Goal: Task Accomplishment & Management: Complete application form

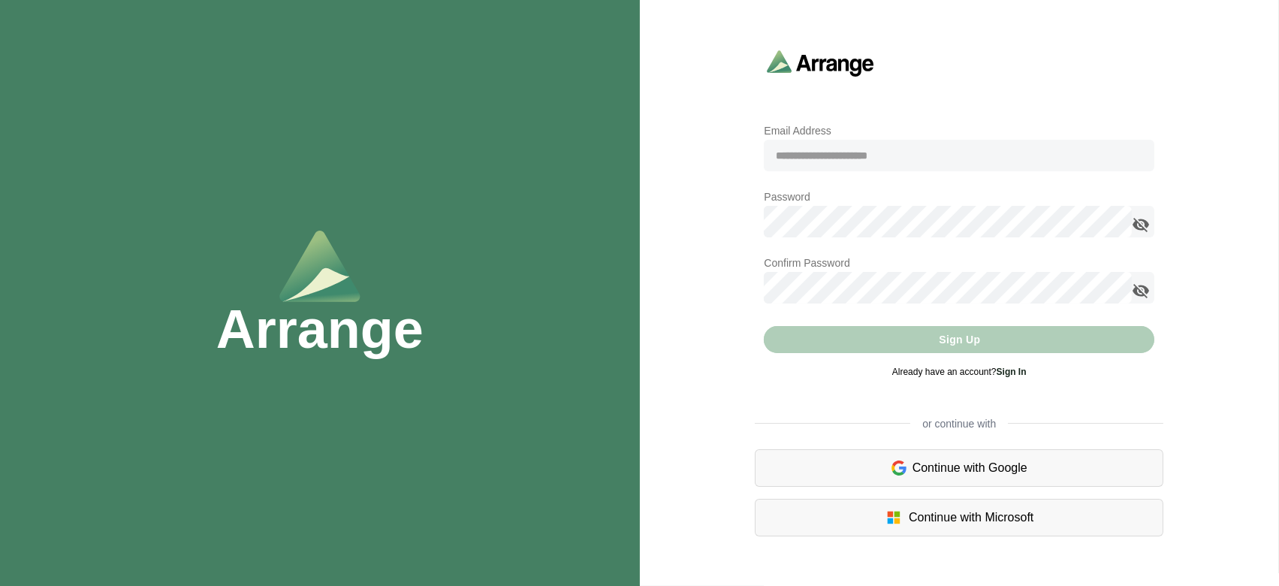
click at [823, 159] on input "email" at bounding box center [959, 156] width 390 height 32
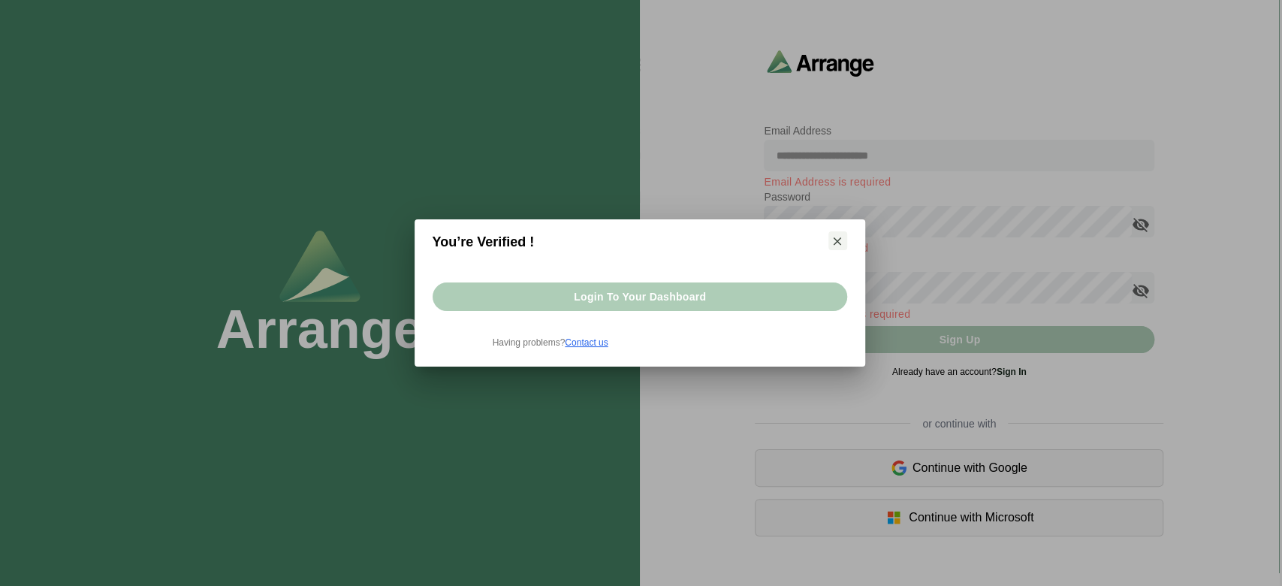
click at [695, 303] on span "Login to your dashboard" at bounding box center [639, 296] width 133 height 29
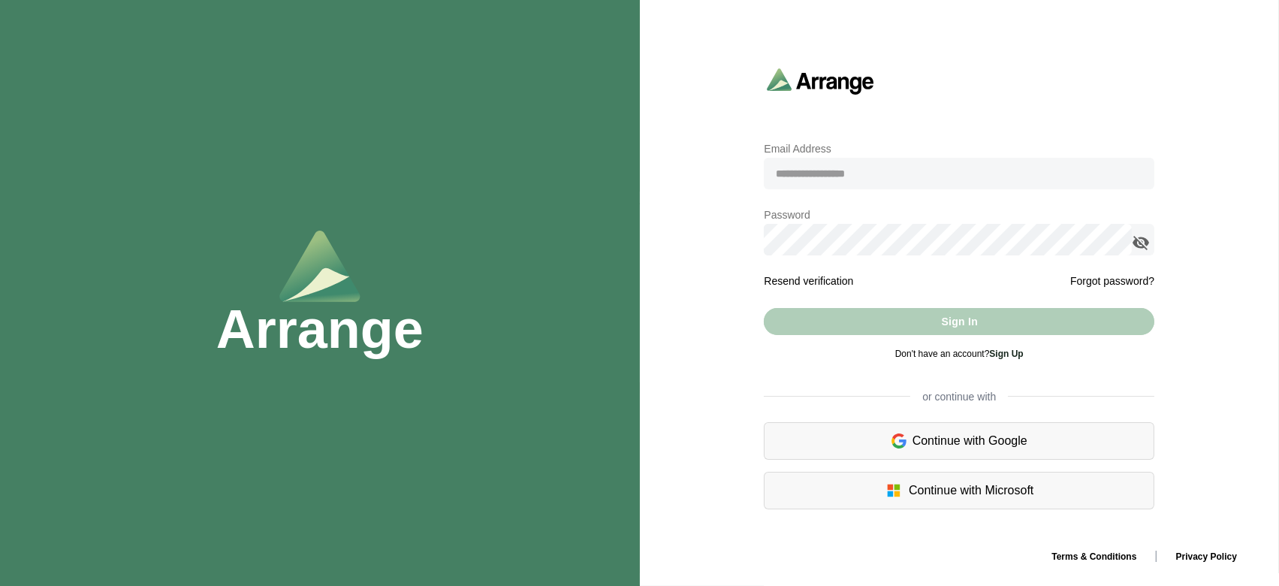
click at [815, 167] on input "email" at bounding box center [959, 174] width 390 height 32
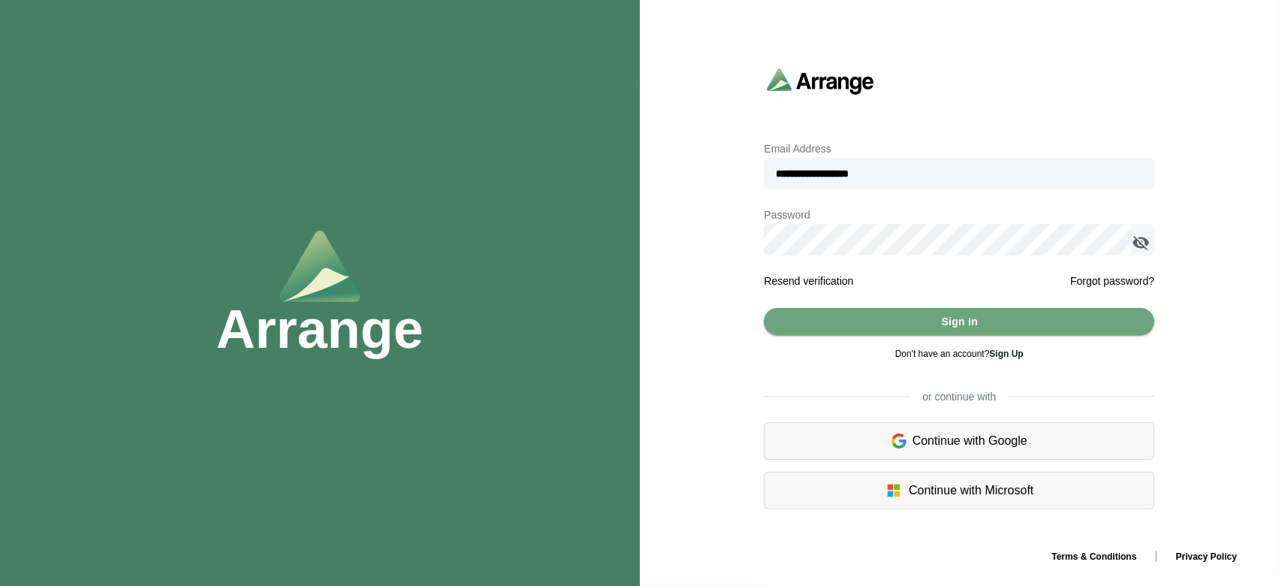
click at [825, 171] on input "**********" at bounding box center [959, 174] width 390 height 32
type input "**********"
click at [1150, 242] on div at bounding box center [1143, 240] width 23 height 32
click at [1141, 242] on icon "appended action" at bounding box center [1141, 243] width 18 height 18
click at [812, 318] on button "Sign In" at bounding box center [959, 321] width 390 height 27
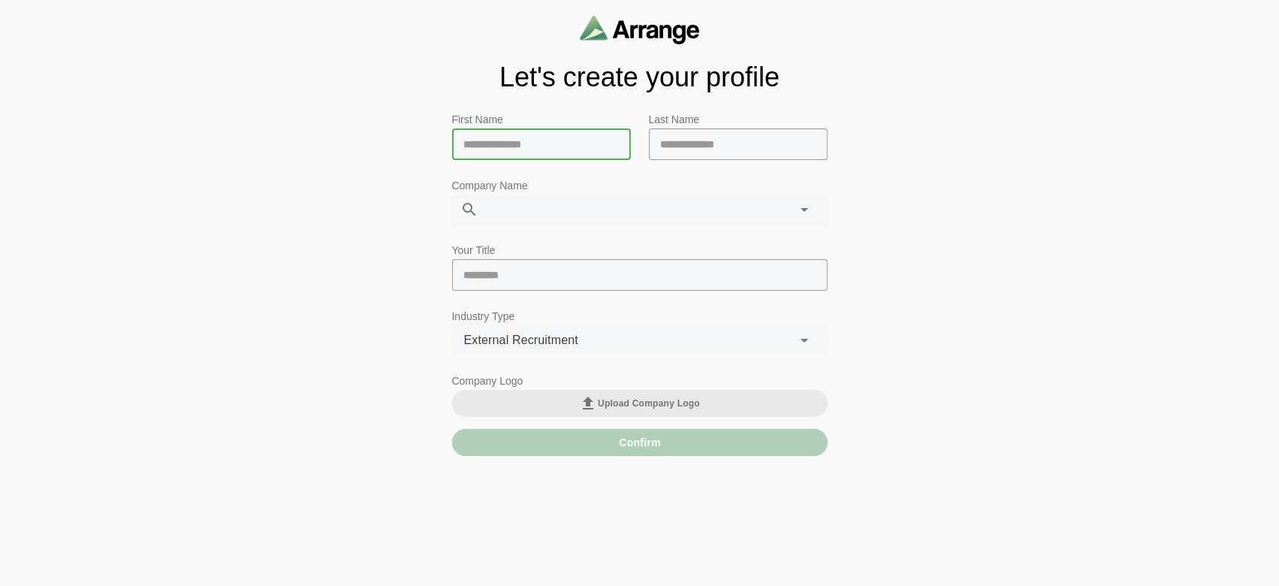
click at [475, 146] on input "text" at bounding box center [541, 144] width 179 height 32
type input "****"
click at [704, 154] on input "text" at bounding box center [738, 144] width 179 height 32
type input "****"
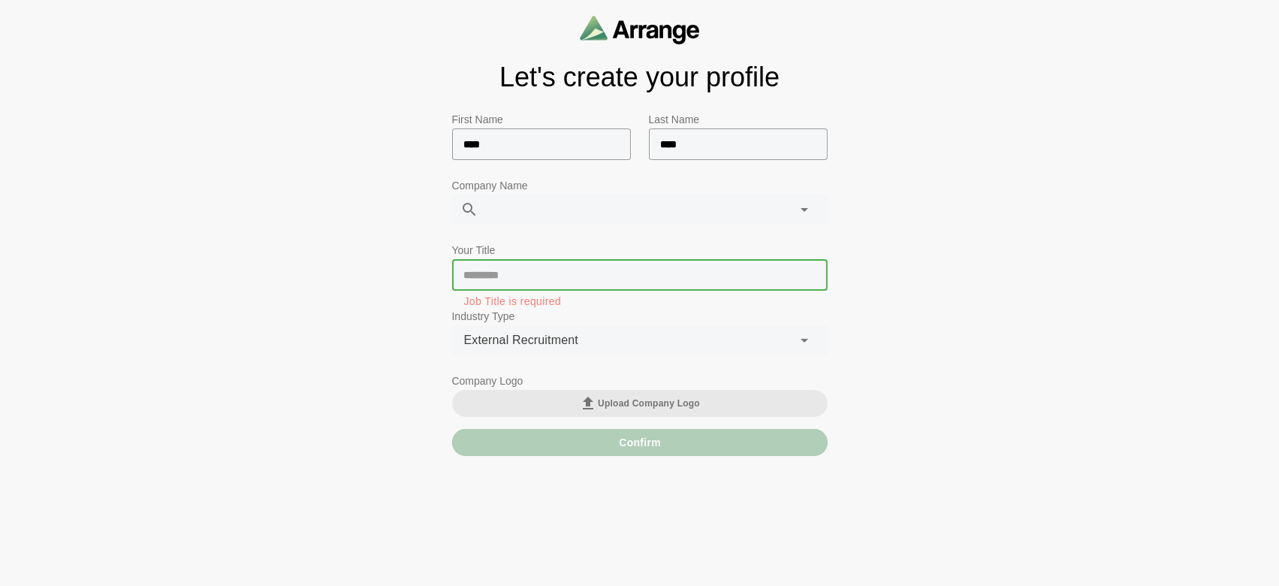
click at [656, 280] on input "text" at bounding box center [639, 275] width 375 height 32
type input "*"
type input "******"
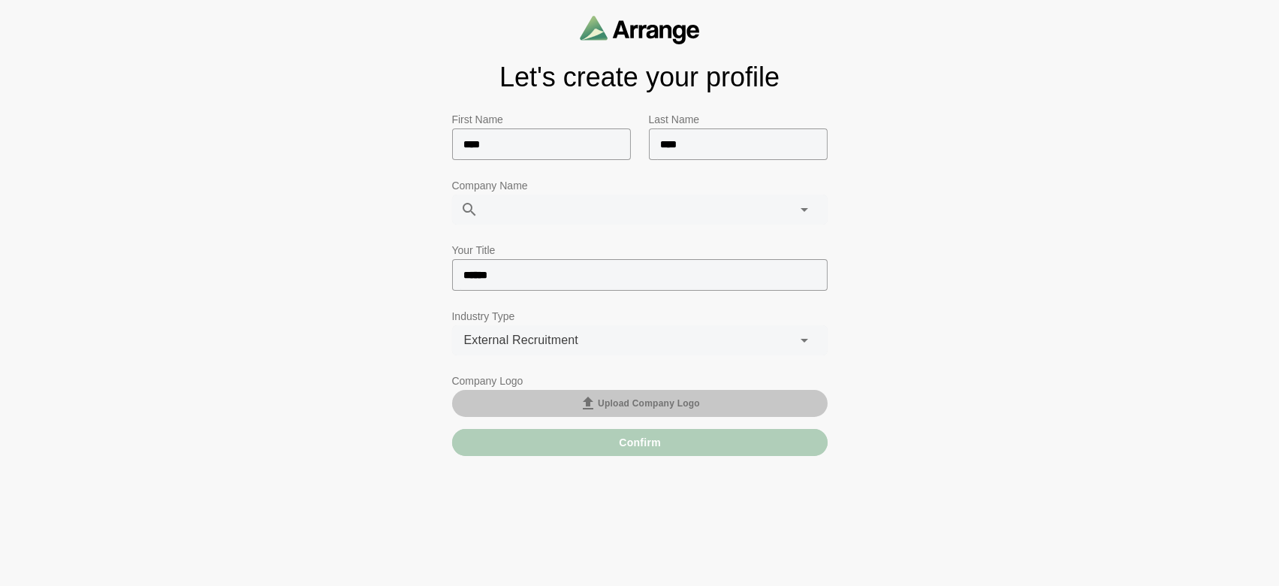
click at [646, 408] on span "Upload Company Logo" at bounding box center [639, 403] width 121 height 18
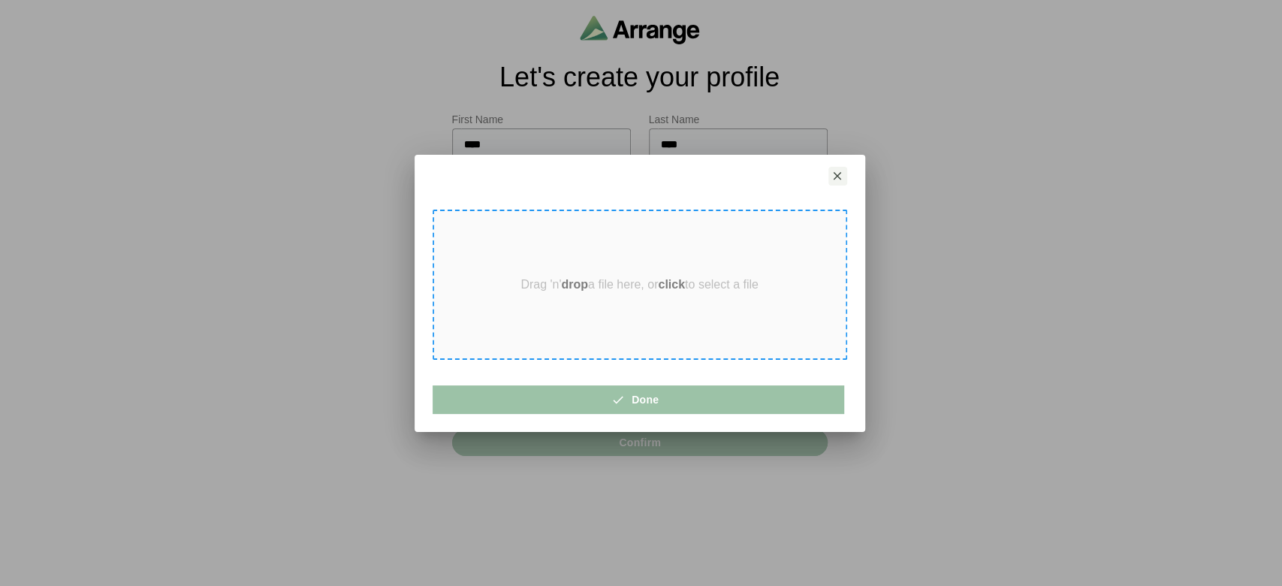
click at [554, 284] on p "Drag 'n' drop a file here, or click to select a file" at bounding box center [639, 285] width 238 height 14
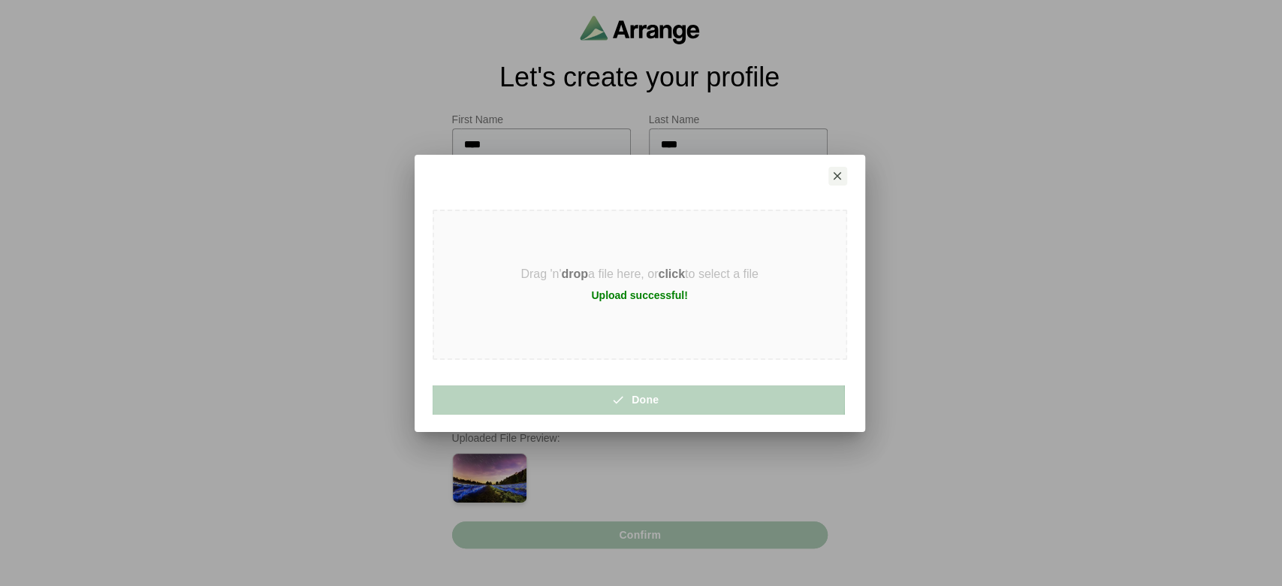
click at [607, 402] on button "Done" at bounding box center [638, 399] width 411 height 29
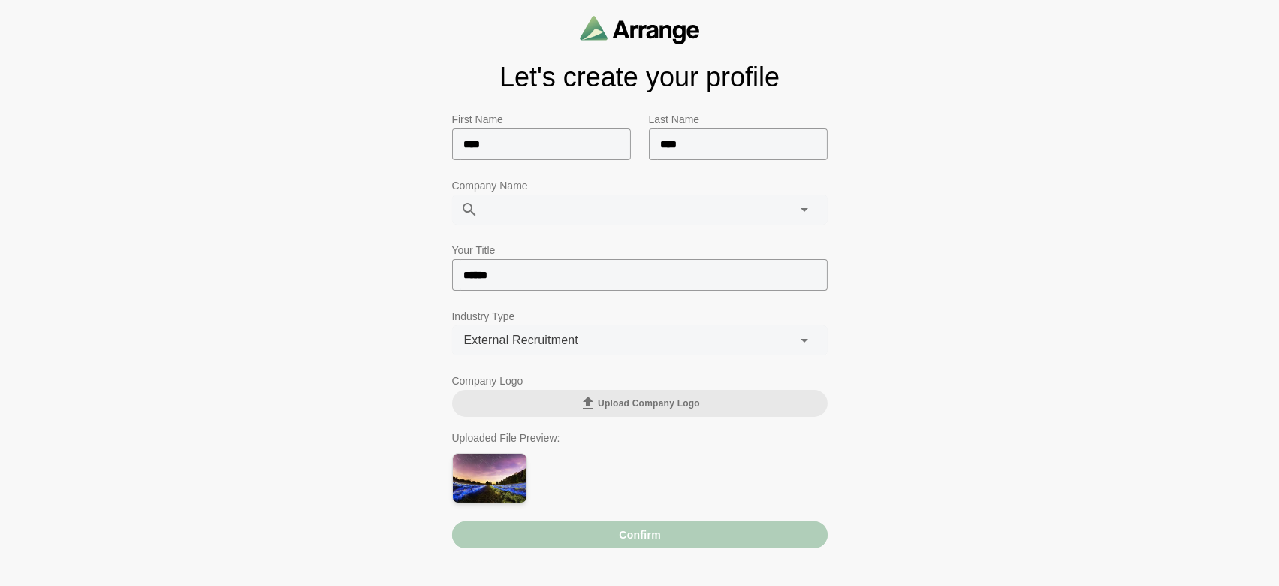
click at [642, 534] on div "Confirm" at bounding box center [639, 534] width 375 height 27
click at [544, 212] on div at bounding box center [624, 209] width 290 height 30
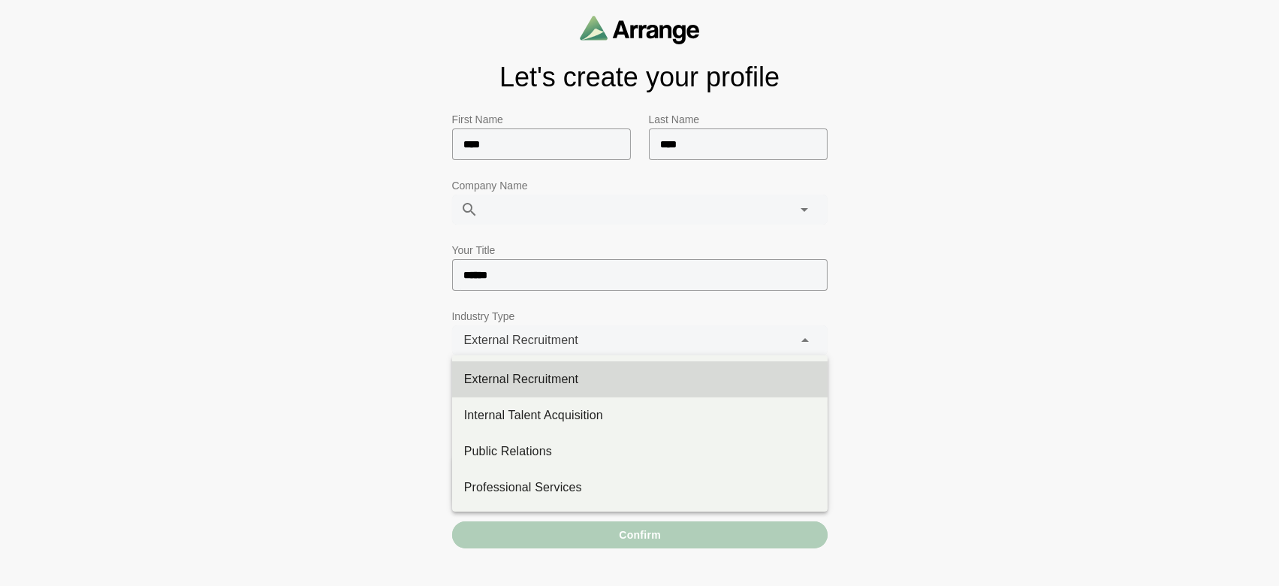
click at [700, 339] on div "**********" at bounding box center [622, 340] width 341 height 30
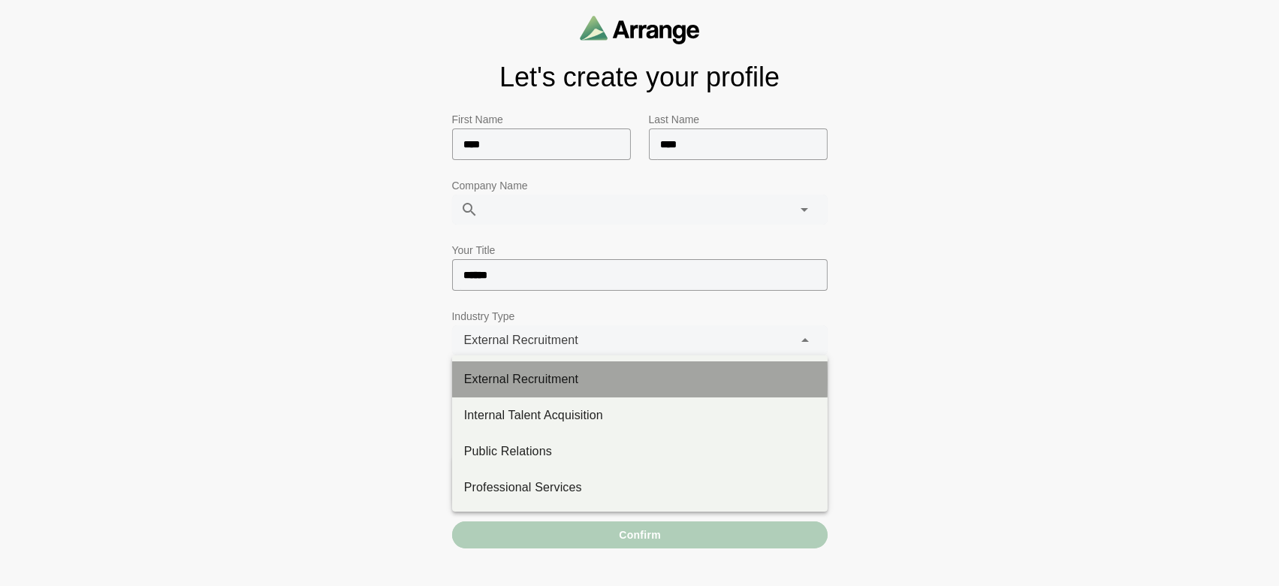
click at [688, 396] on div "External Recruitment" at bounding box center [639, 379] width 375 height 36
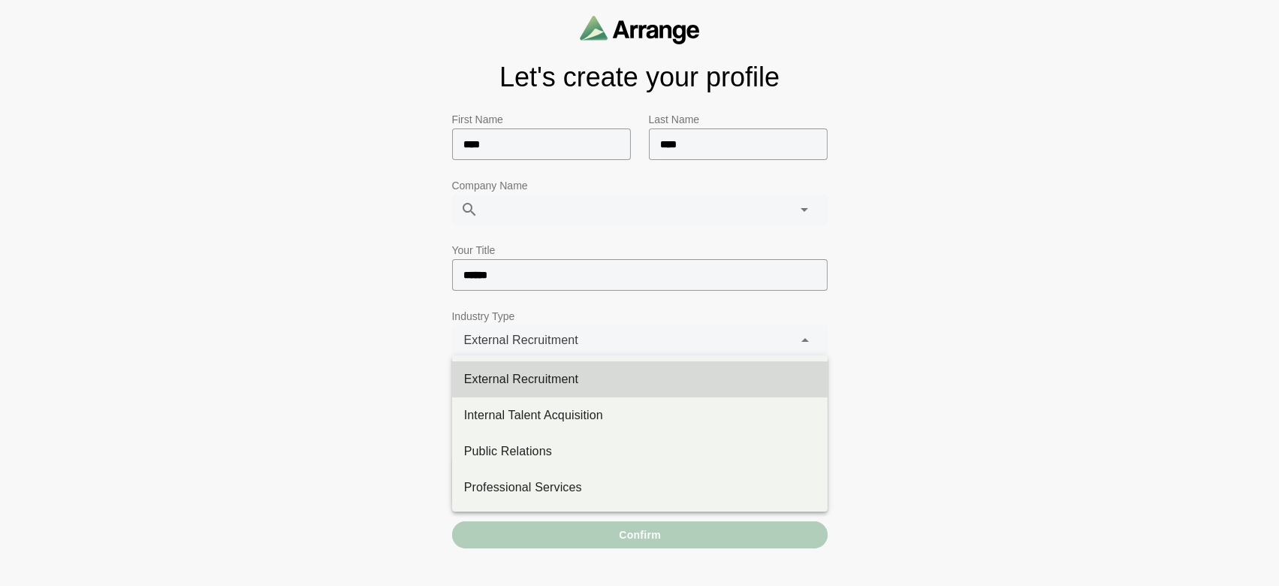
click at [674, 333] on div "**********" at bounding box center [622, 340] width 341 height 30
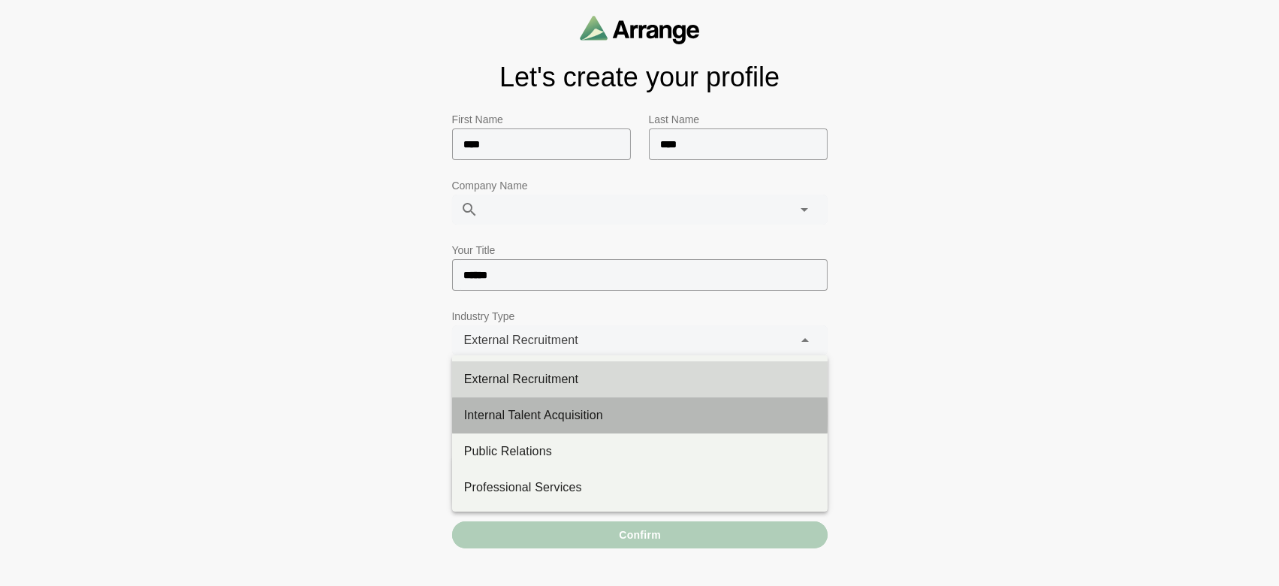
click at [654, 408] on div "Internal Talent Acquisition" at bounding box center [639, 415] width 351 height 18
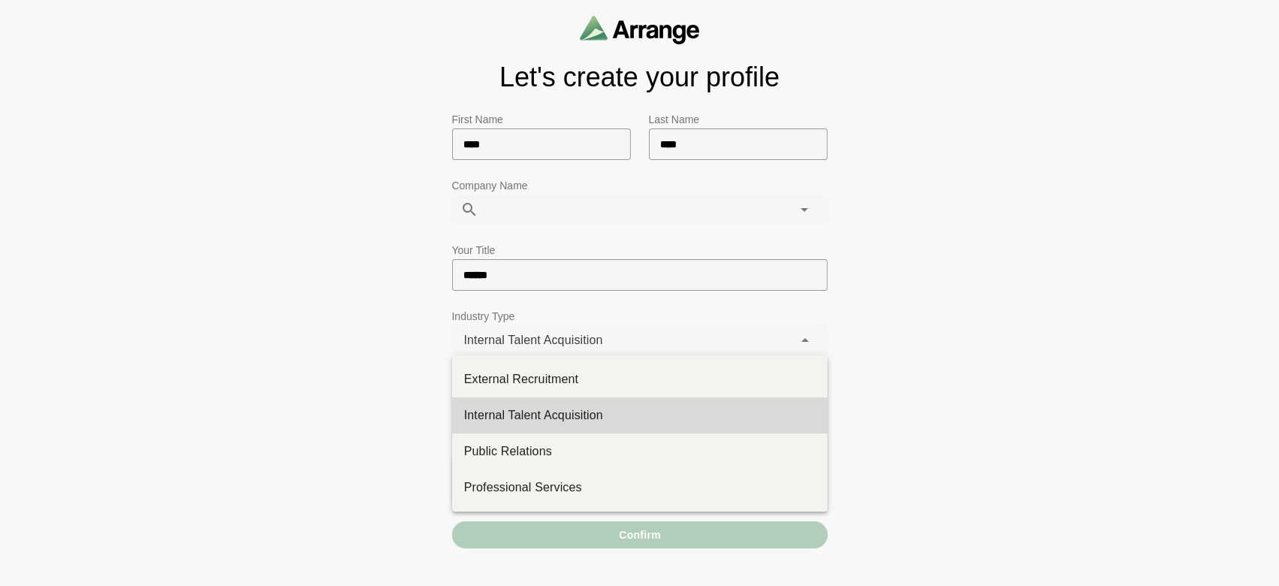
click at [631, 343] on div "**********" at bounding box center [622, 340] width 341 height 30
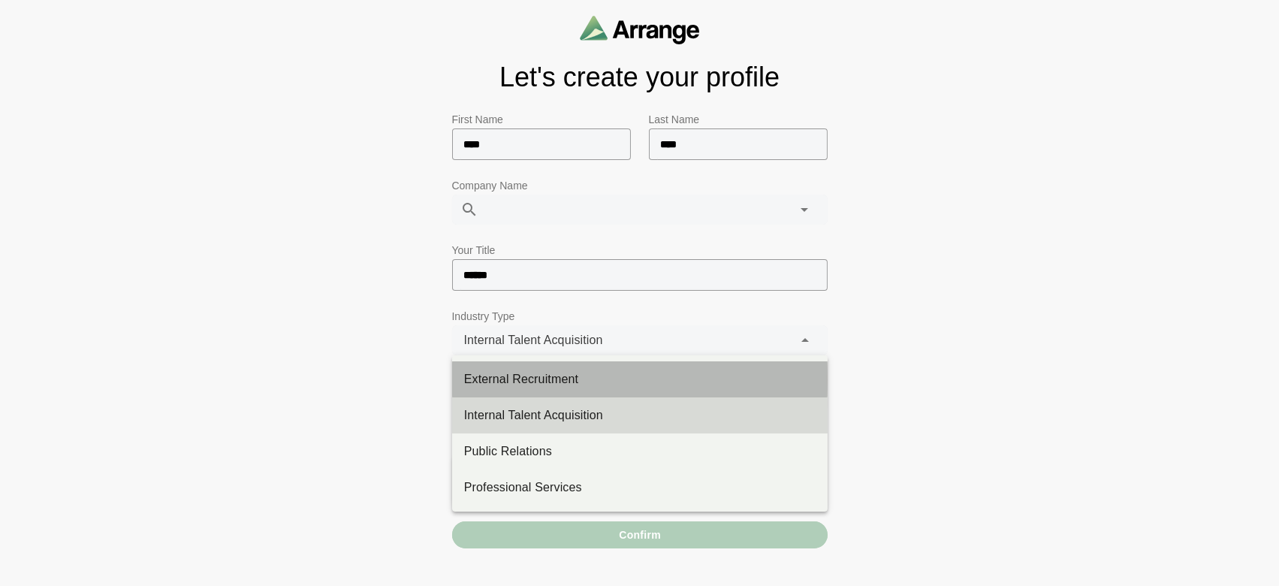
click at [615, 387] on div "External Recruitment" at bounding box center [639, 379] width 351 height 18
type input "**********"
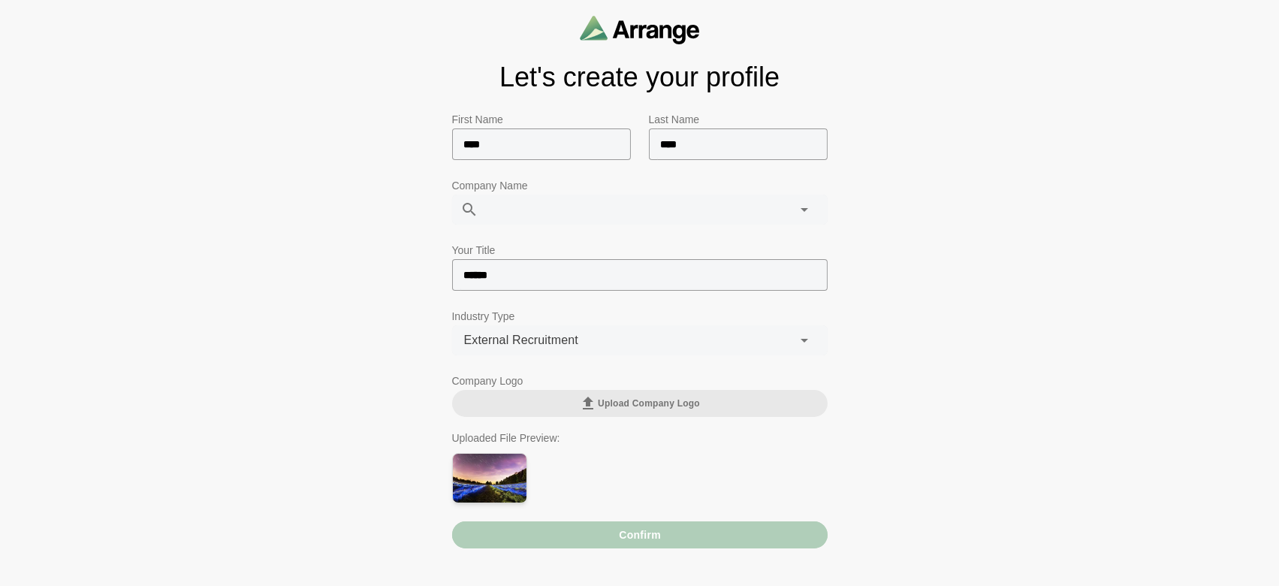
click at [519, 204] on div at bounding box center [624, 209] width 290 height 30
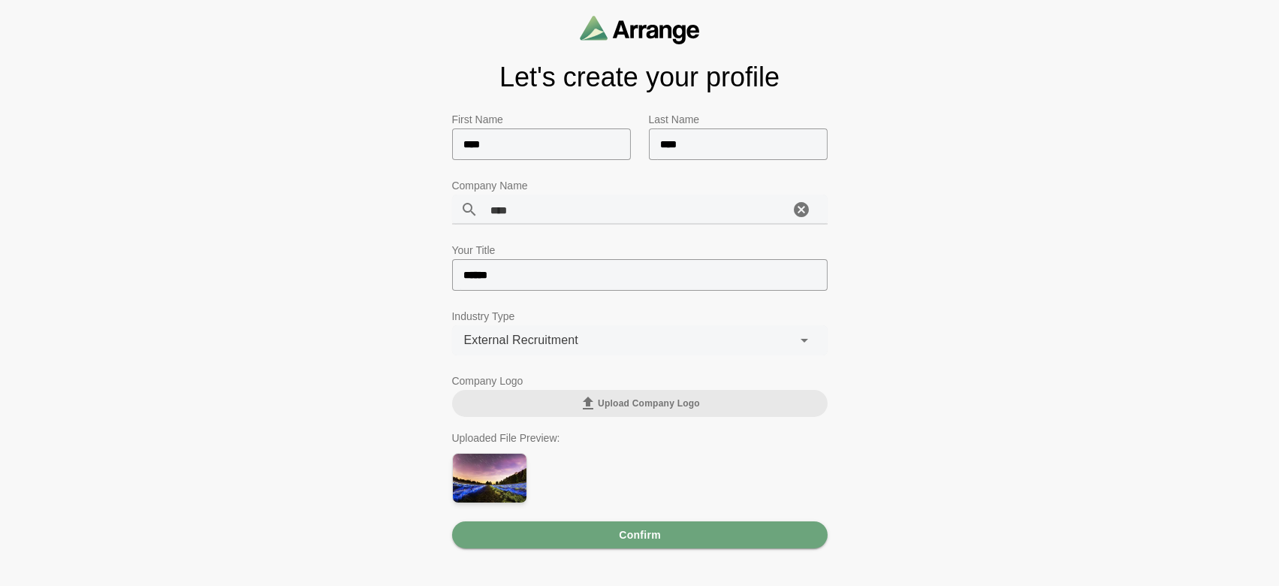
click at [499, 210] on span "star" at bounding box center [501, 210] width 20 height 20
type input "*"
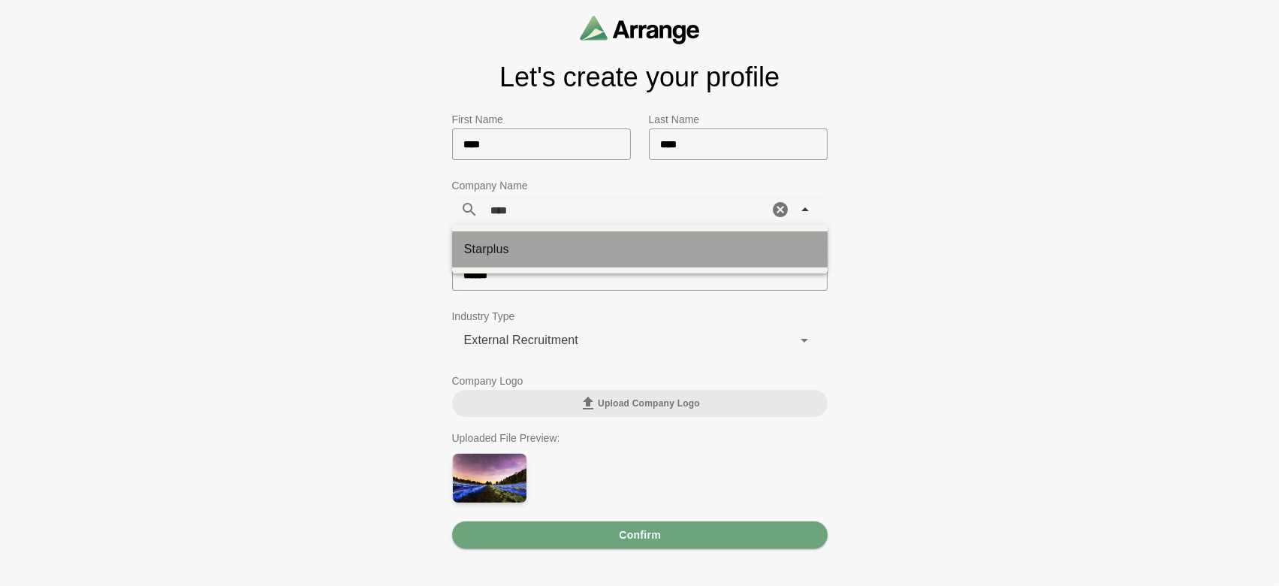
click at [497, 237] on div "Star plus" at bounding box center [639, 249] width 375 height 36
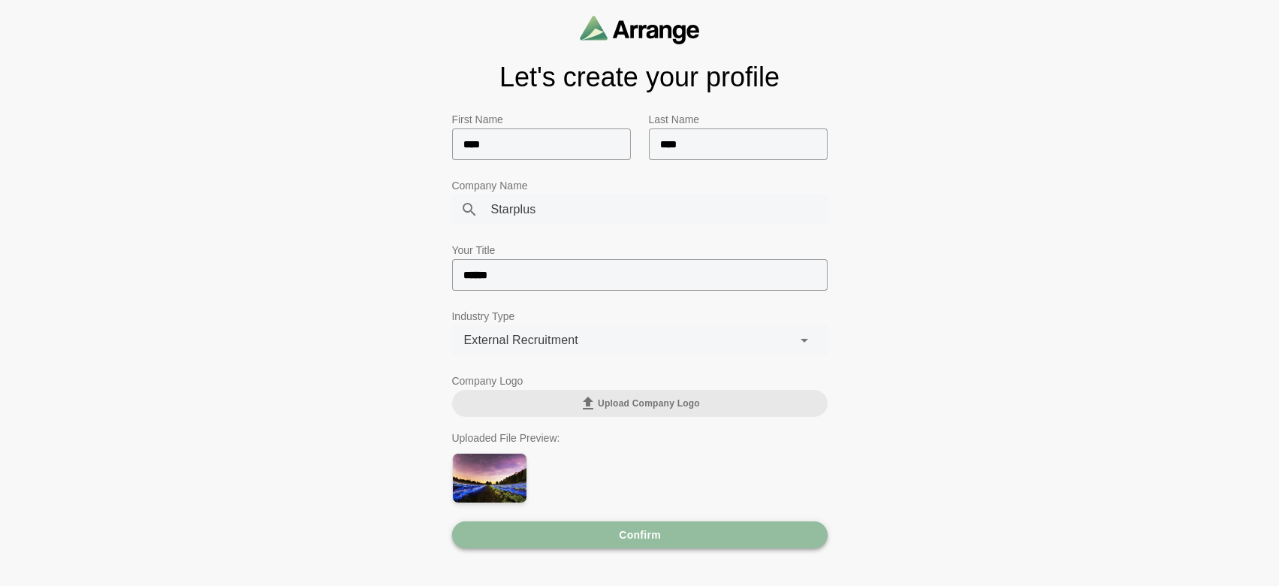
click at [610, 539] on button "Confirm" at bounding box center [639, 534] width 375 height 27
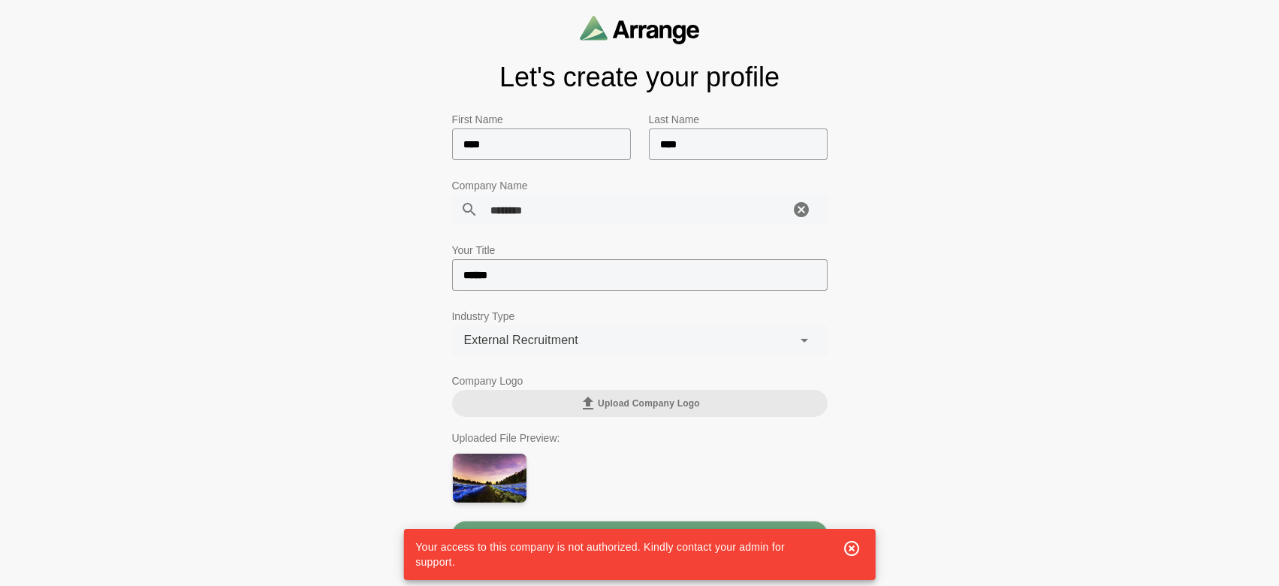
click at [559, 214] on div "Starplus ********" at bounding box center [634, 209] width 311 height 30
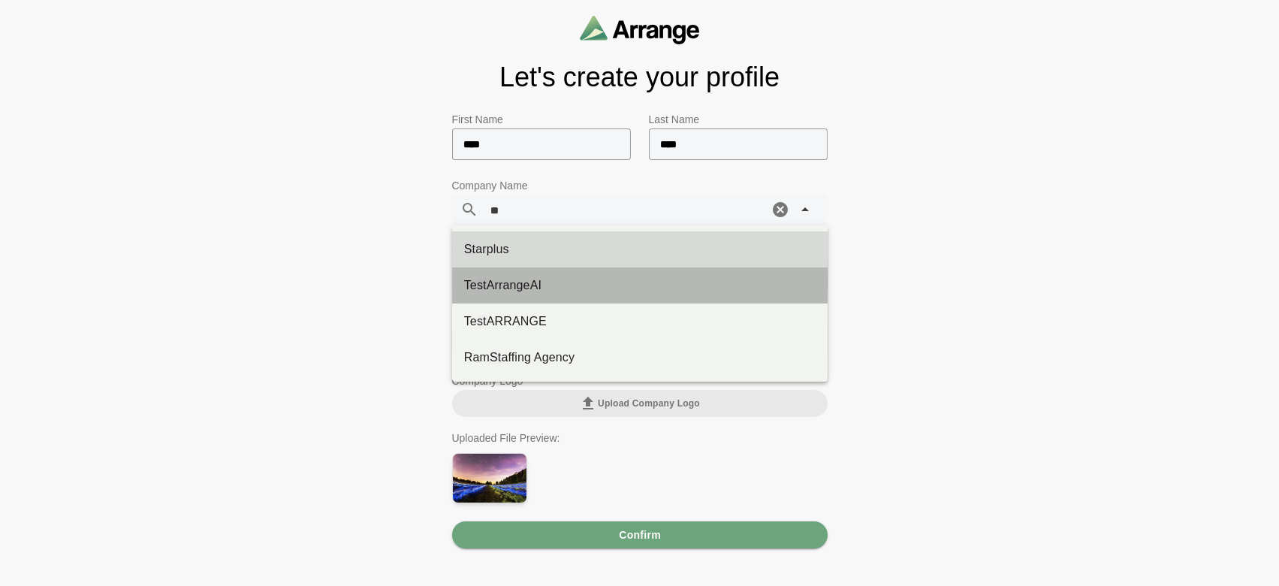
click at [529, 291] on span "ArrangeAI" at bounding box center [514, 285] width 55 height 13
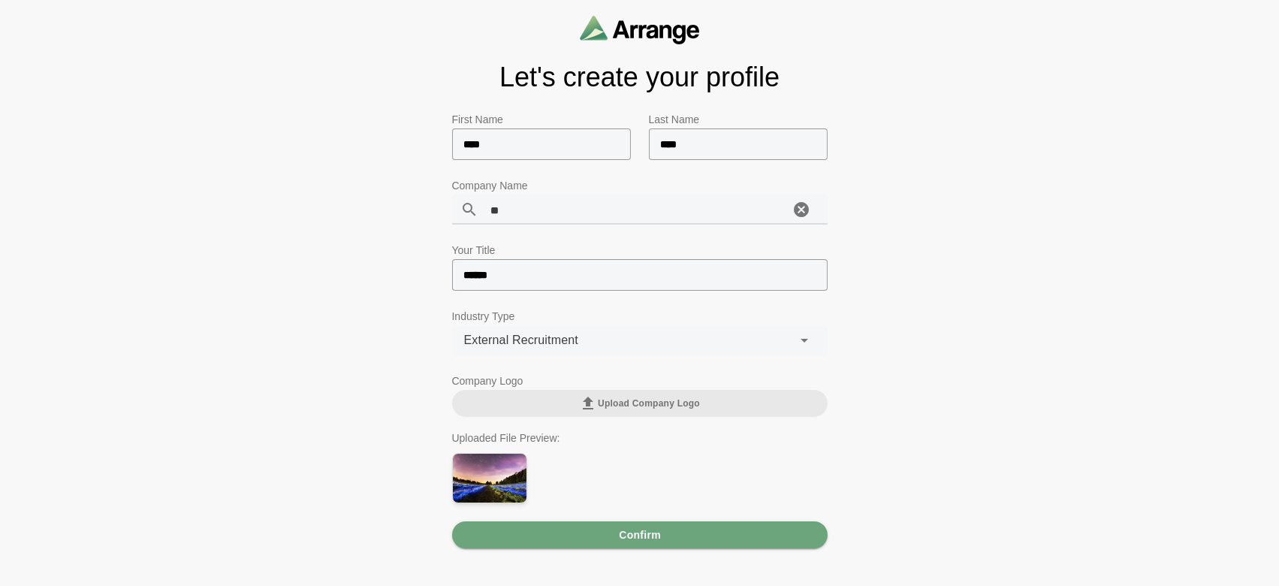
type input "*"
type input "******"
click at [625, 524] on span "Confirm" at bounding box center [639, 534] width 43 height 29
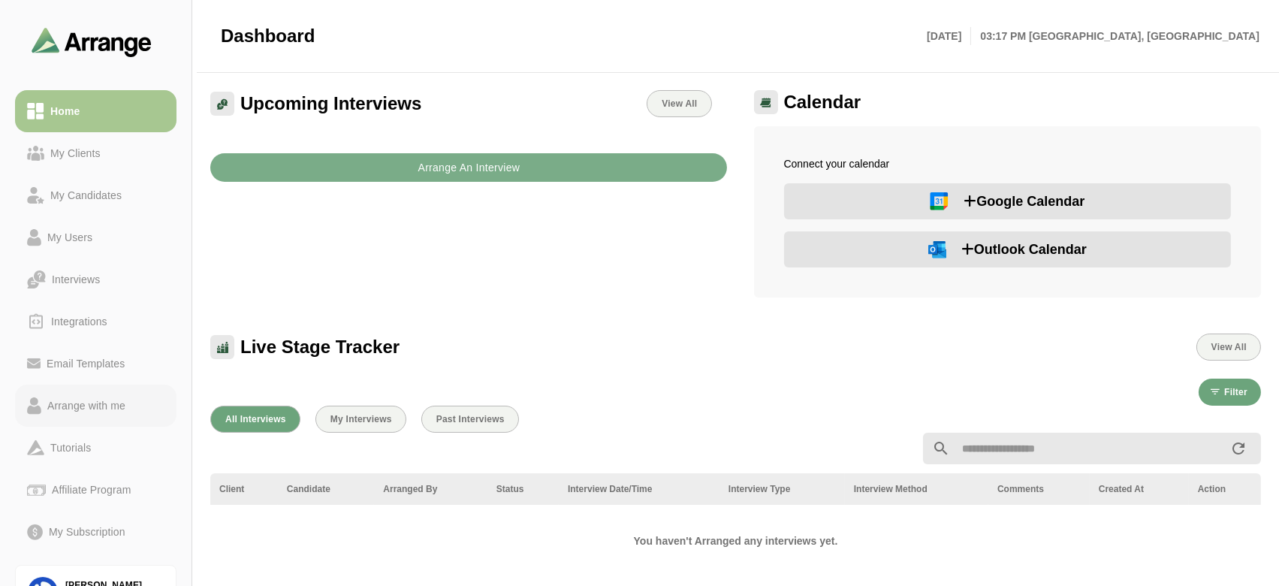
scroll to position [85, 0]
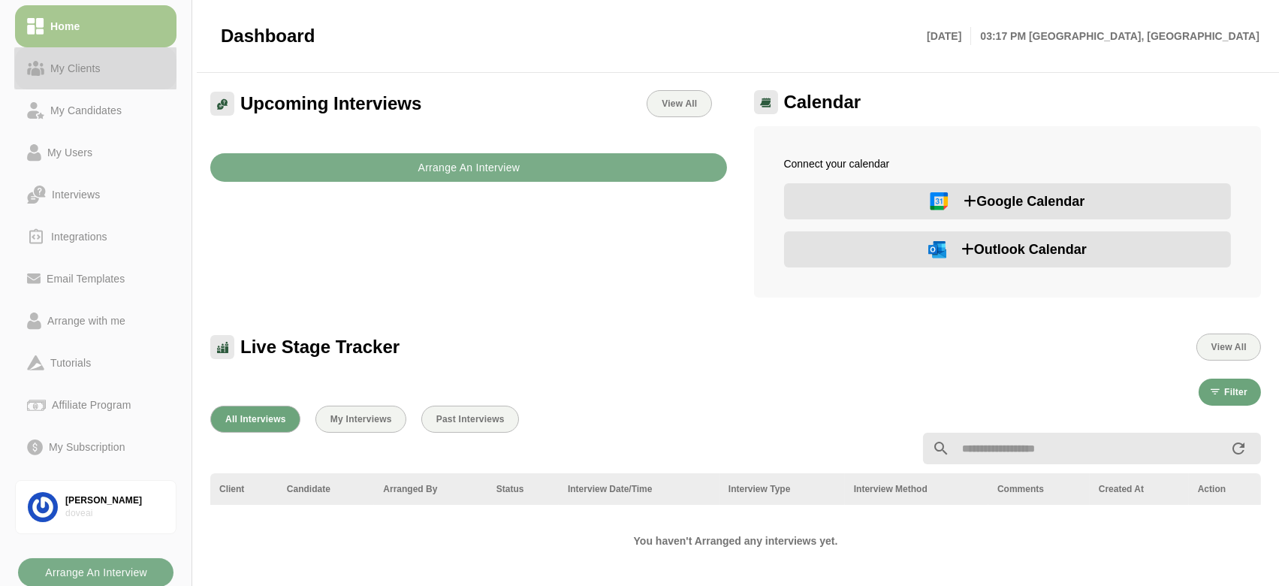
click at [78, 72] on div "My Clients" at bounding box center [75, 68] width 62 height 18
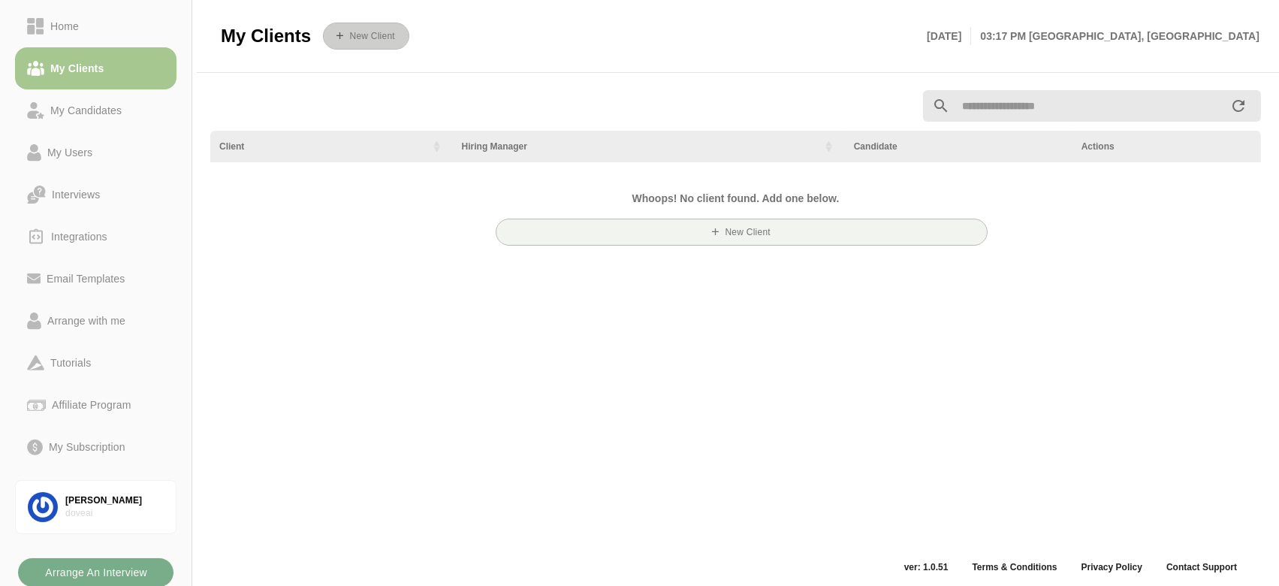
click at [363, 44] on button "New Client" at bounding box center [366, 36] width 86 height 27
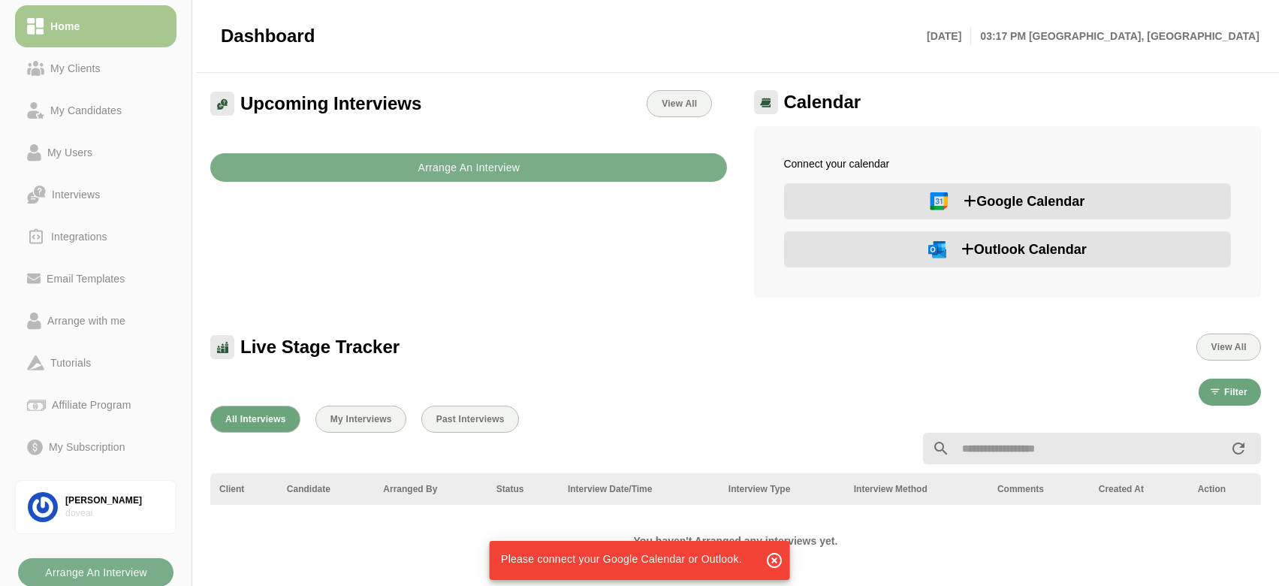
click at [913, 191] on button "Google Calendar" at bounding box center [1008, 201] width 448 height 36
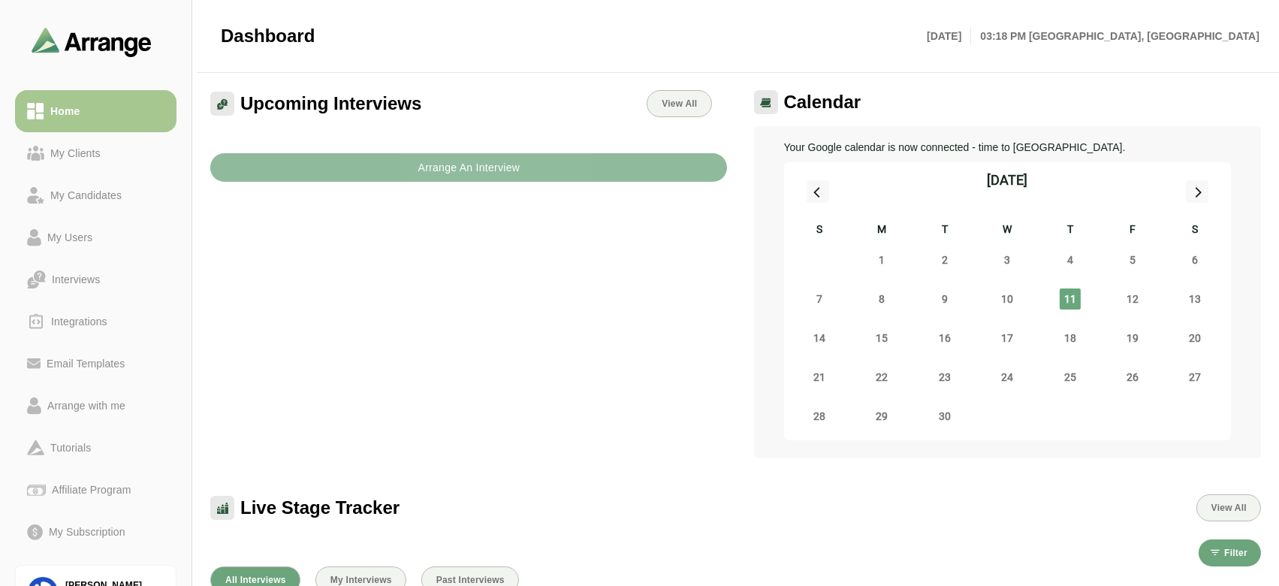
click at [469, 166] on b "Arrange An Interview" at bounding box center [468, 167] width 103 height 29
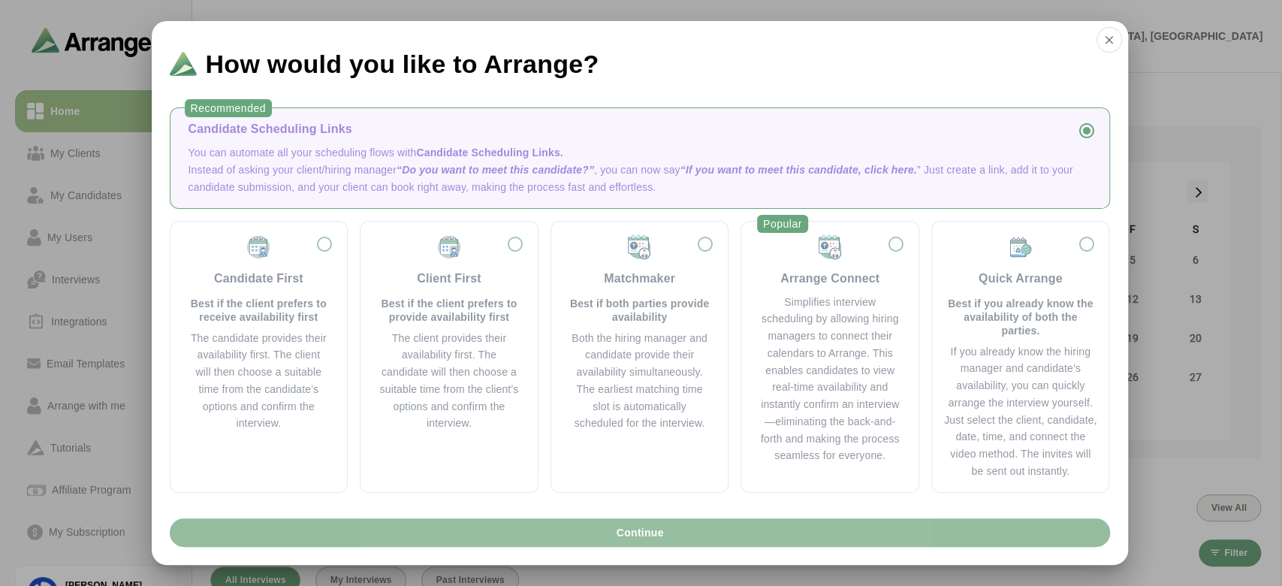
click at [528, 532] on button "Continue" at bounding box center [640, 532] width 940 height 29
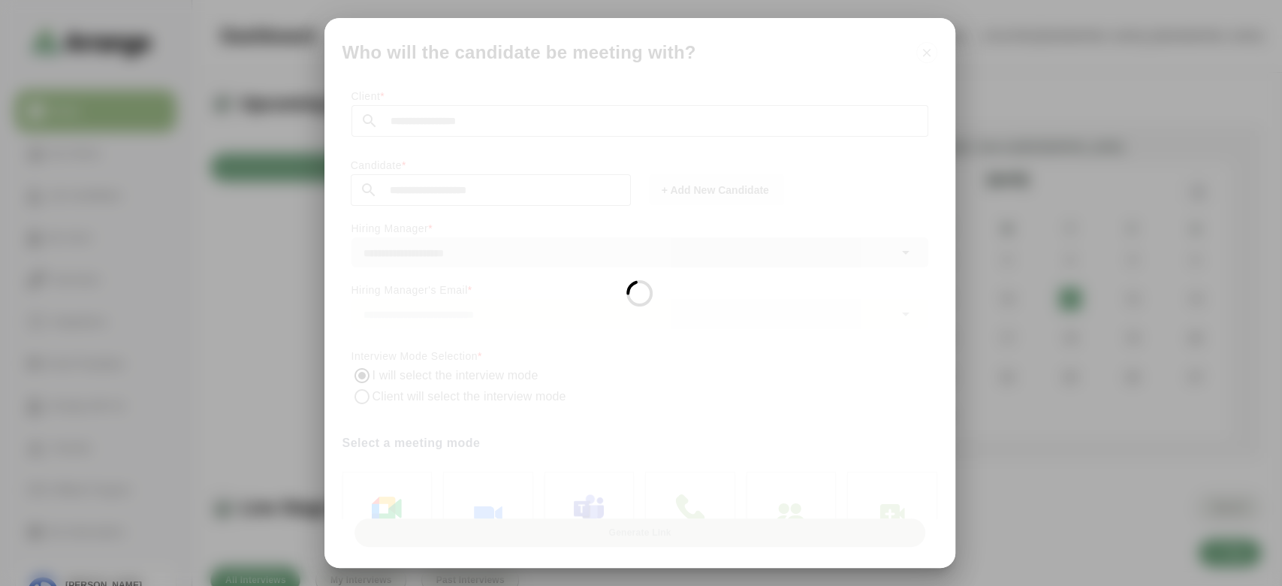
click at [924, 54] on div at bounding box center [639, 293] width 631 height 550
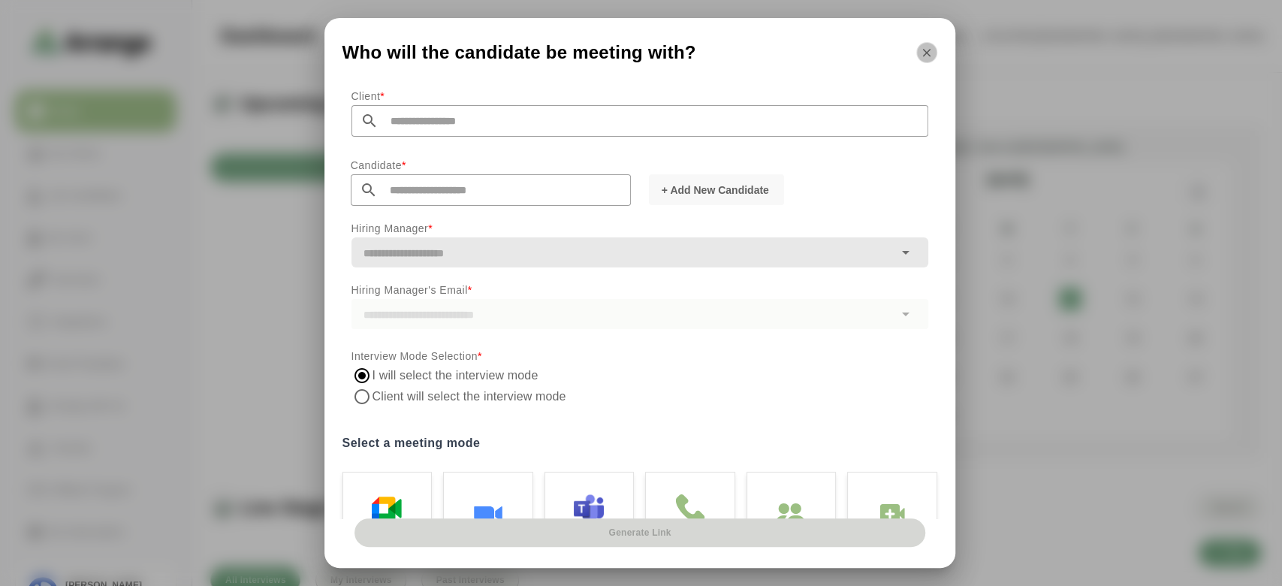
click at [924, 54] on icon "button" at bounding box center [927, 53] width 14 height 14
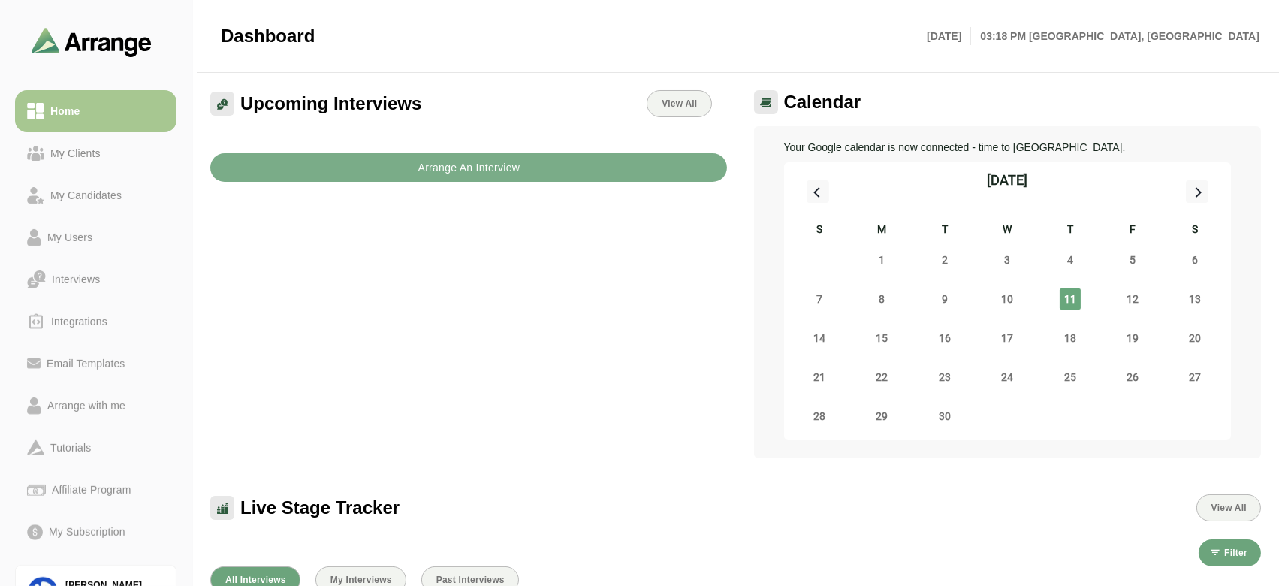
click at [918, 54] on div at bounding box center [616, 36] width 603 height 41
click at [99, 524] on div "My Subscription" at bounding box center [87, 532] width 89 height 18
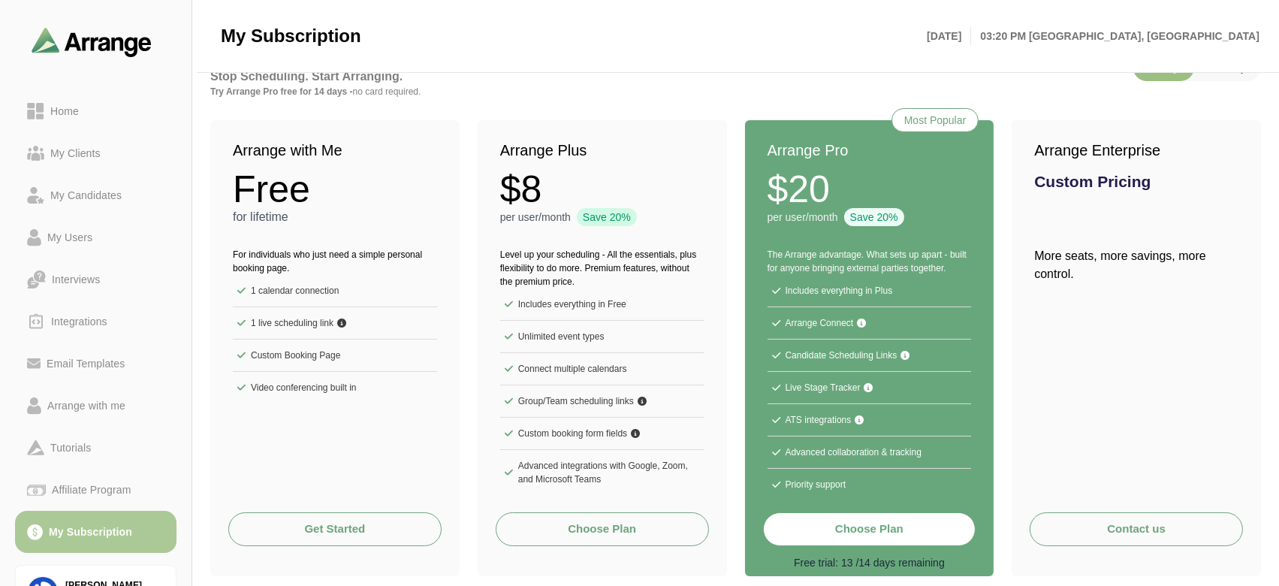
scroll to position [85, 0]
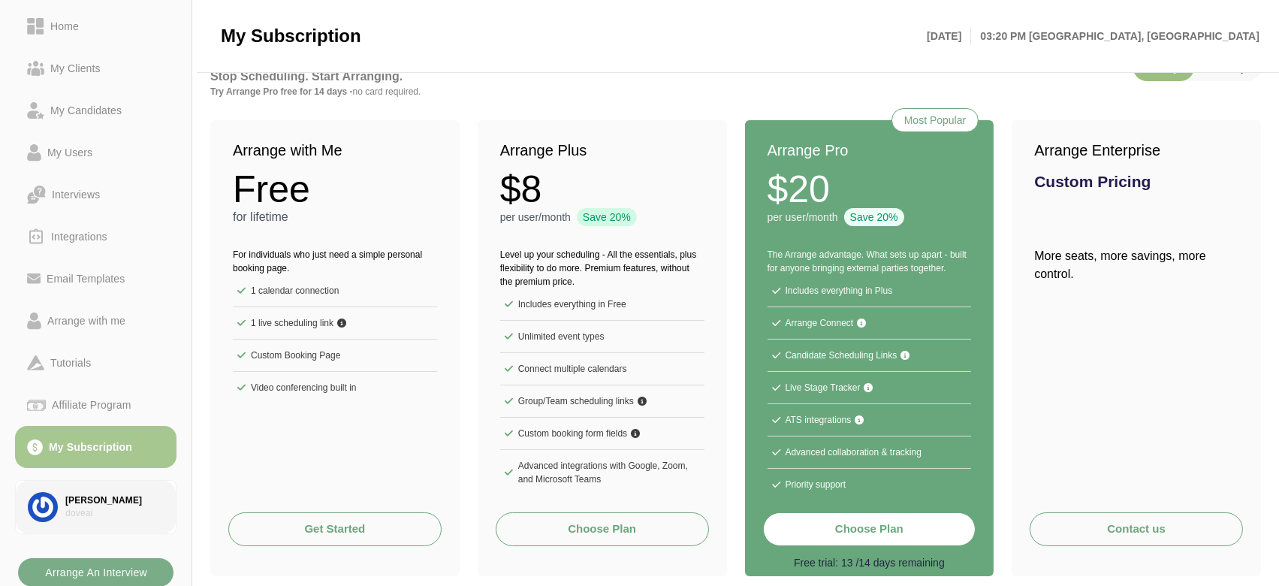
click at [75, 517] on div "doveai" at bounding box center [114, 513] width 98 height 13
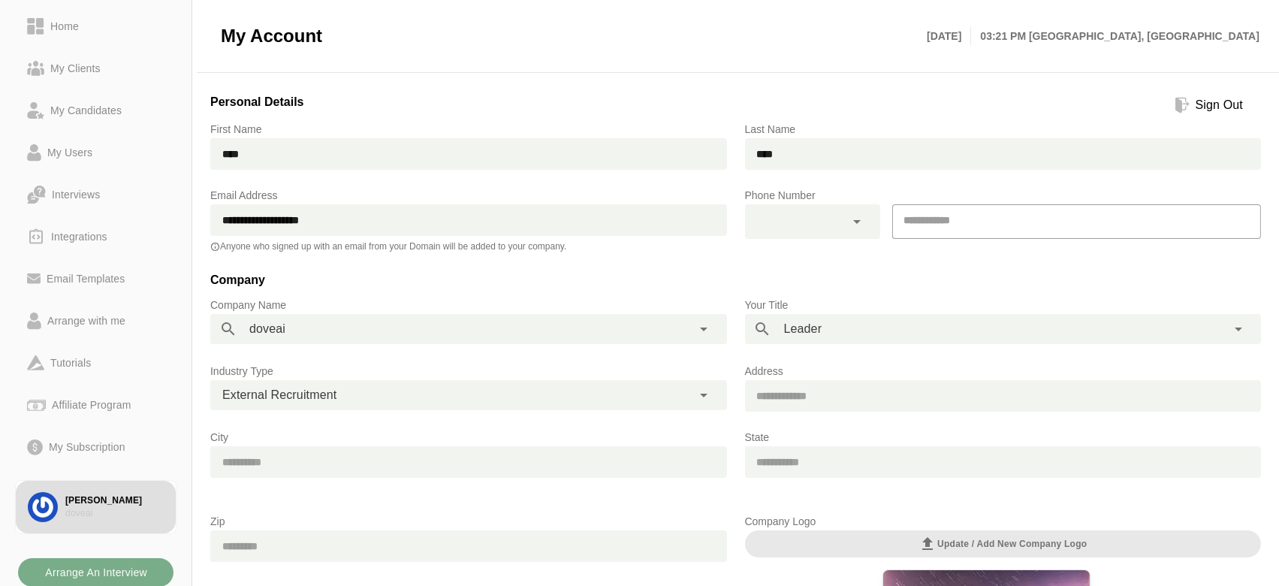
click at [854, 231] on div at bounding box center [858, 221] width 26 height 35
click at [939, 212] on input "tel" at bounding box center [1070, 220] width 356 height 32
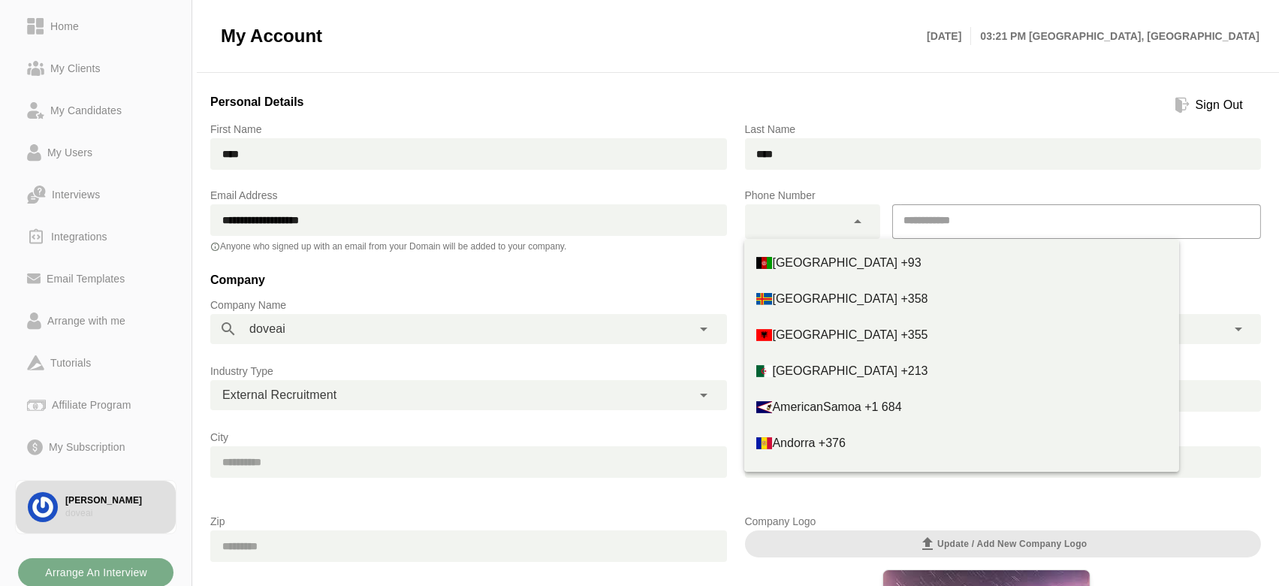
click at [853, 227] on icon at bounding box center [857, 221] width 18 height 18
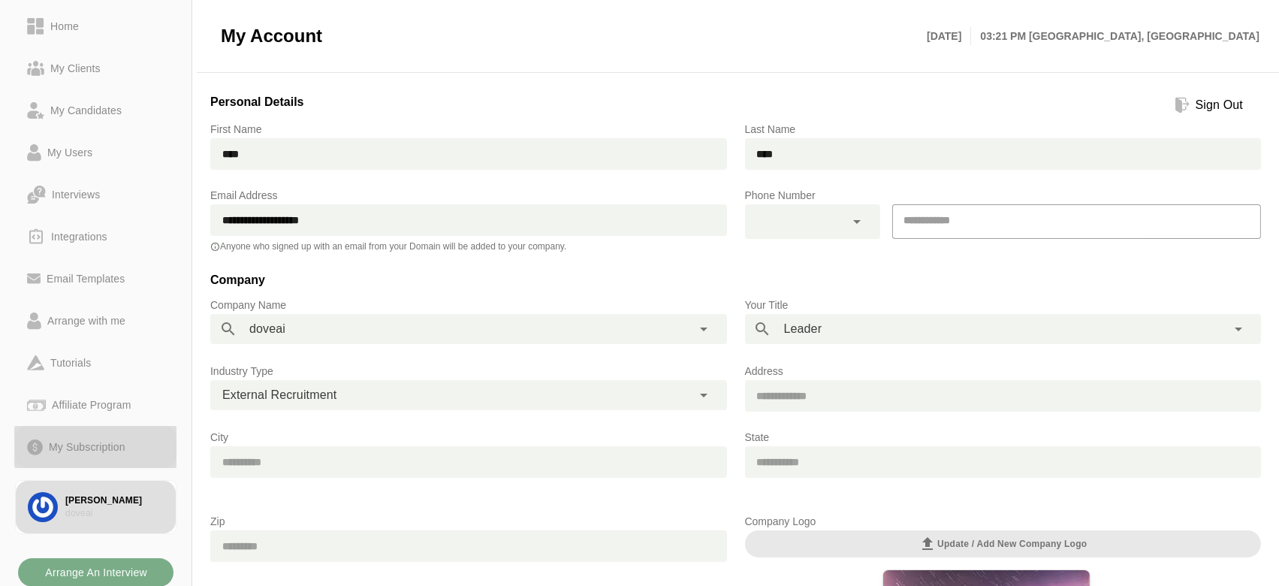
click at [61, 430] on link "My Subscription" at bounding box center [95, 447] width 161 height 42
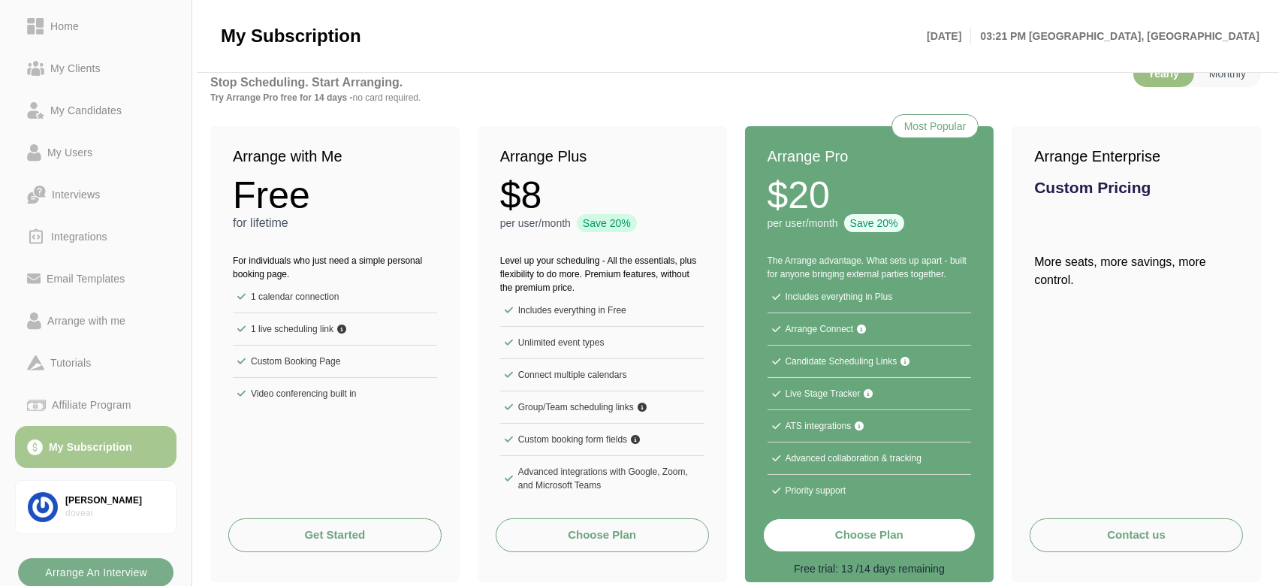
scroll to position [54, 0]
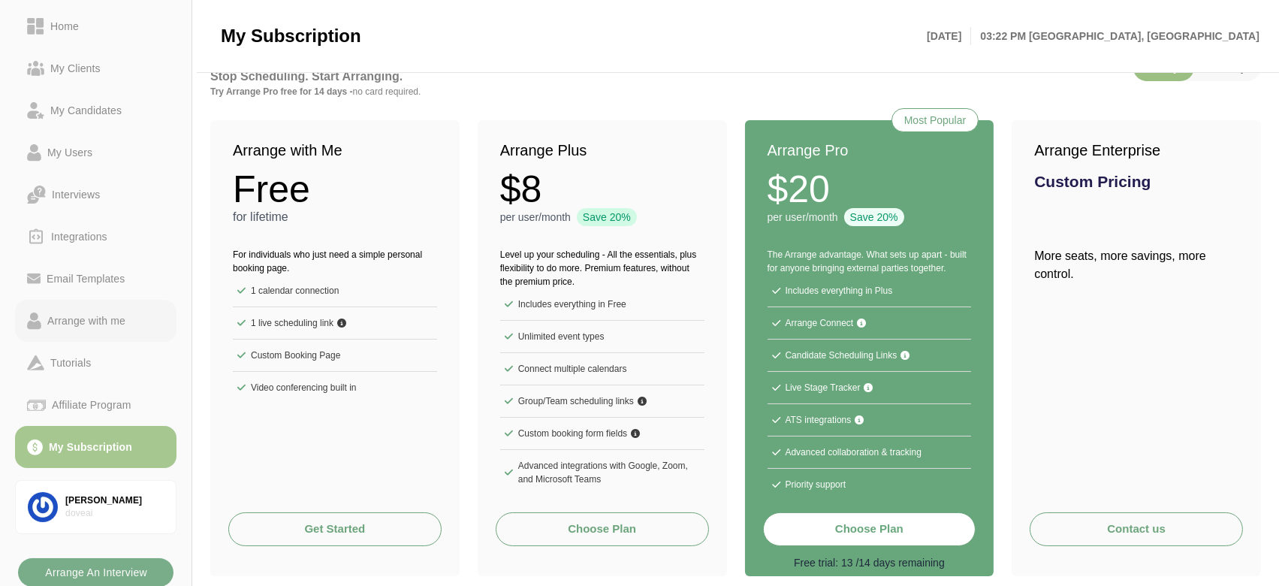
click at [83, 324] on div "Arrange with me" at bounding box center [86, 321] width 90 height 18
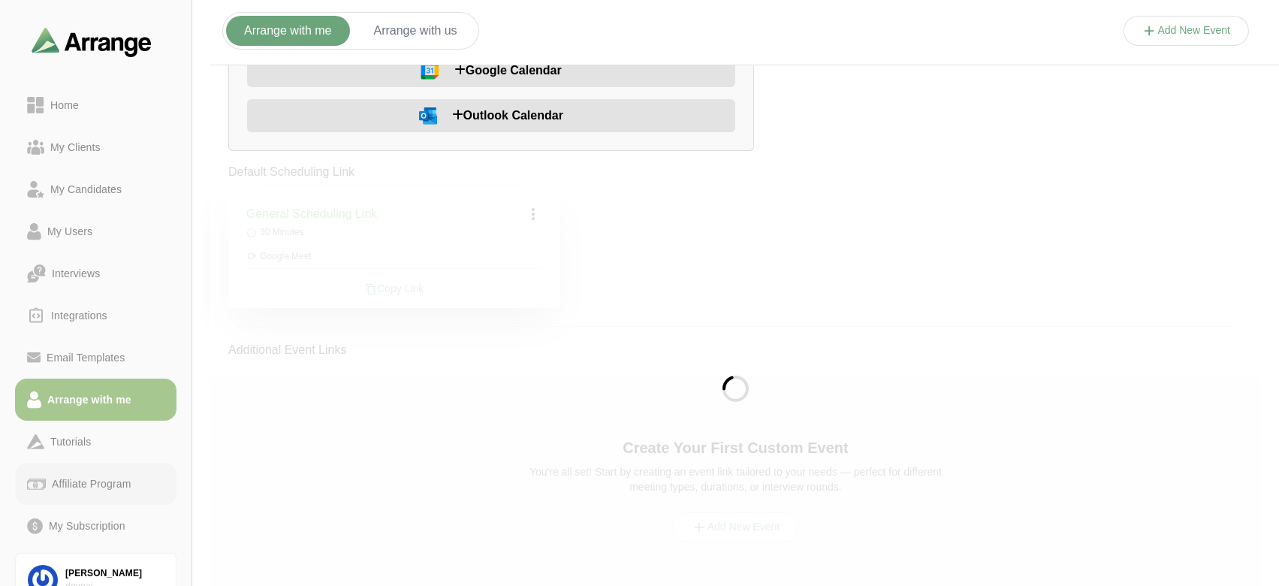
scroll to position [67, 0]
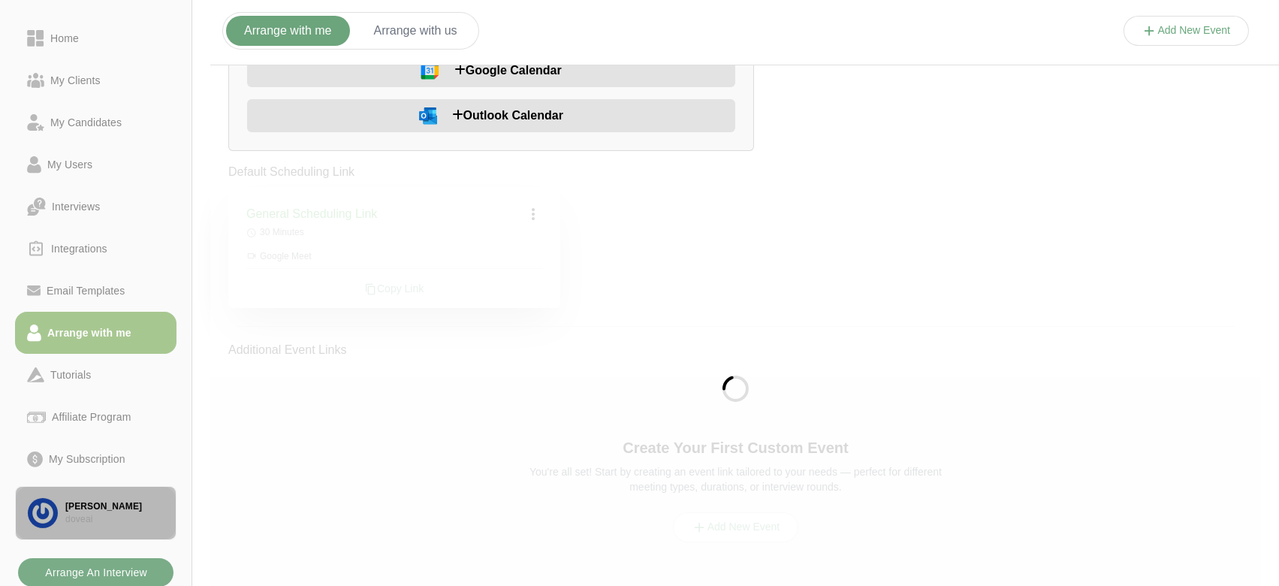
click at [77, 517] on div "doveai" at bounding box center [114, 519] width 98 height 13
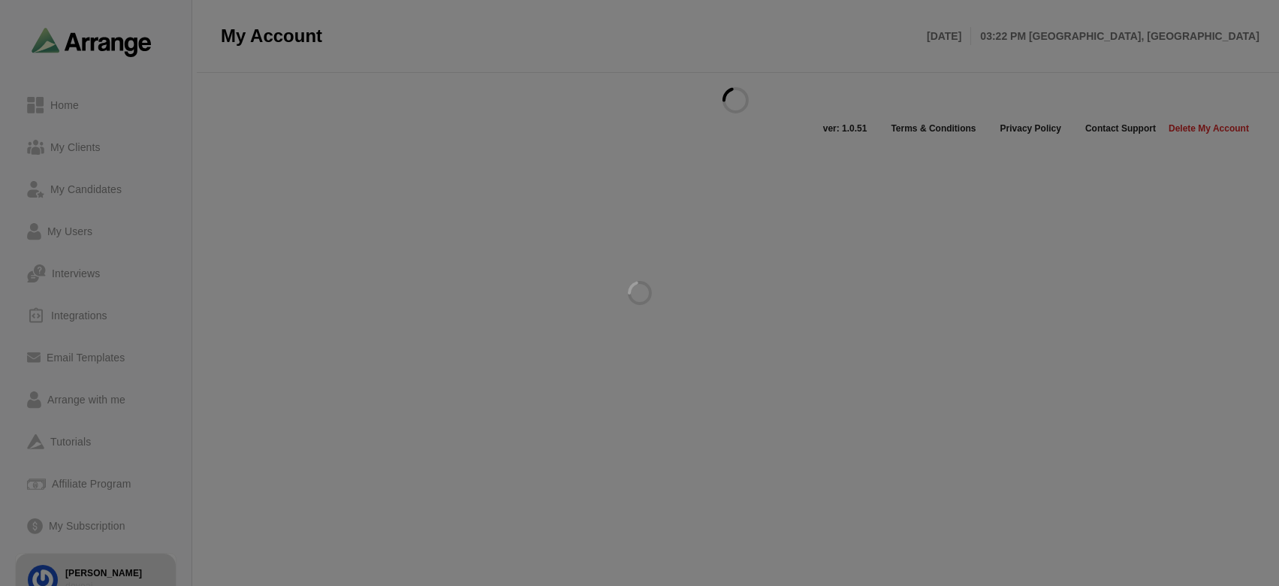
click at [83, 538] on div at bounding box center [639, 293] width 1279 height 586
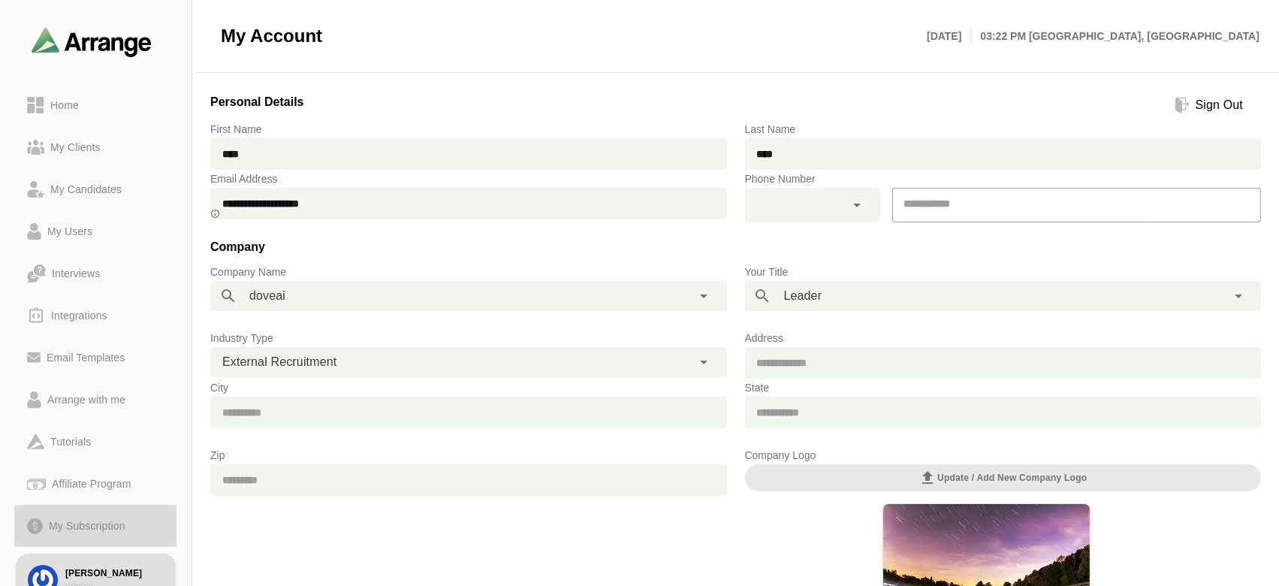
click at [77, 529] on div "My Subscription" at bounding box center [87, 526] width 89 height 18
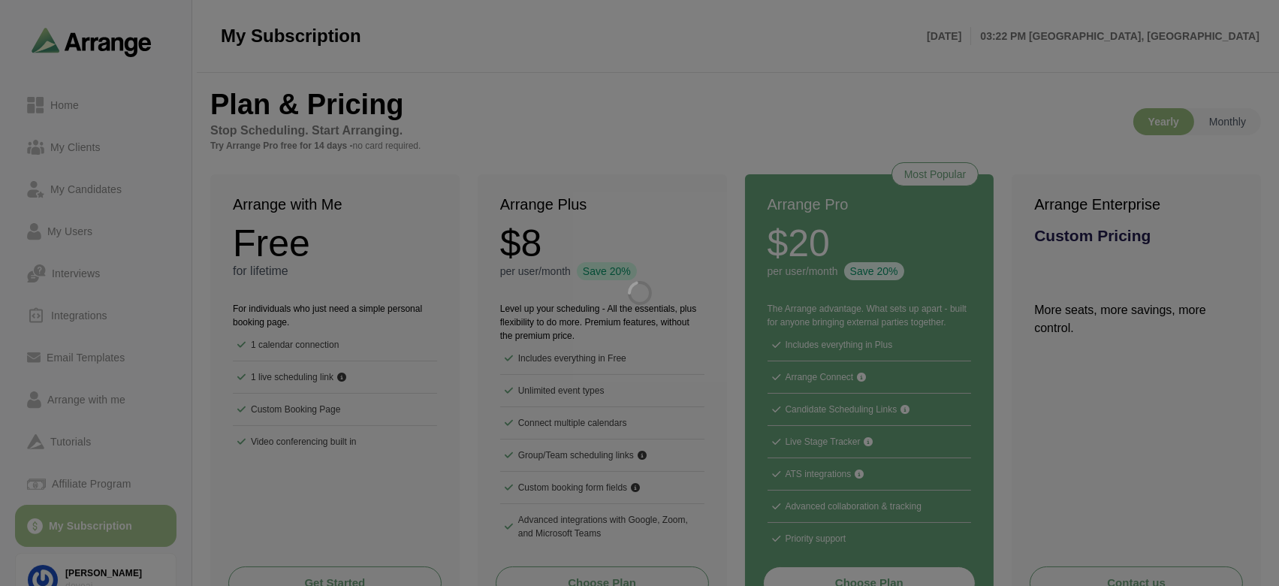
scroll to position [54, 0]
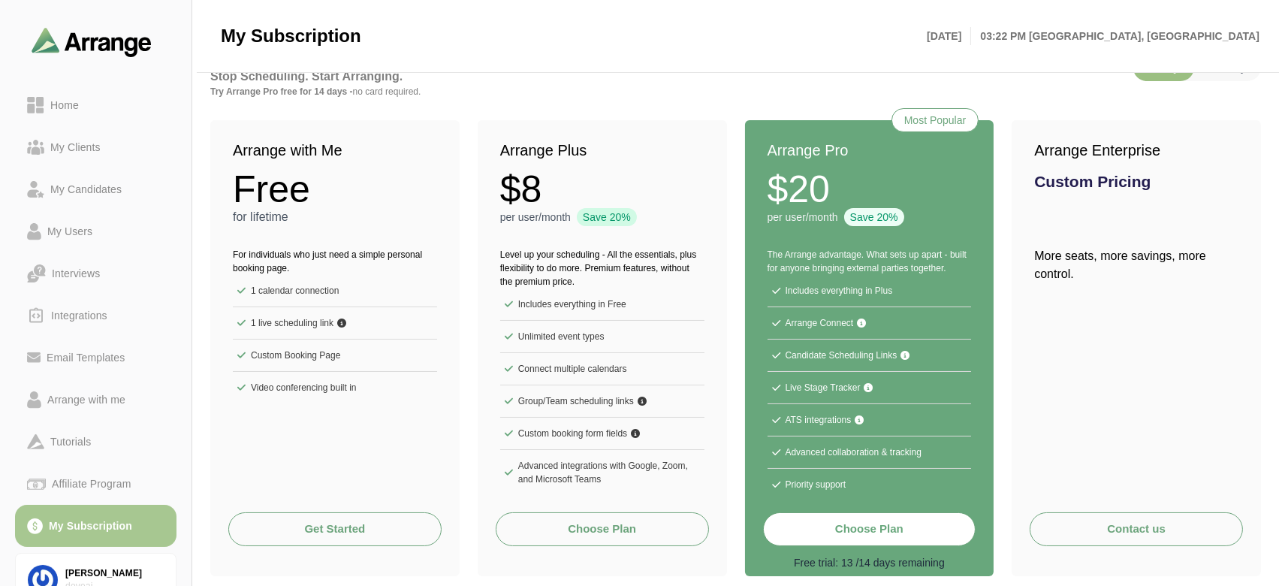
drag, startPoint x: 776, startPoint y: 556, endPoint x: 972, endPoint y: 556, distance: 195.2
click at [972, 556] on p "Free trial: 13 /14 days remaining" at bounding box center [869, 562] width 213 height 15
click at [1015, 559] on div "Contact us" at bounding box center [1135, 544] width 249 height 64
drag, startPoint x: 784, startPoint y: 562, endPoint x: 992, endPoint y: 565, distance: 208.0
click at [992, 565] on div "Choose Plan Free trial: 13 /14 days remaining" at bounding box center [869, 542] width 249 height 67
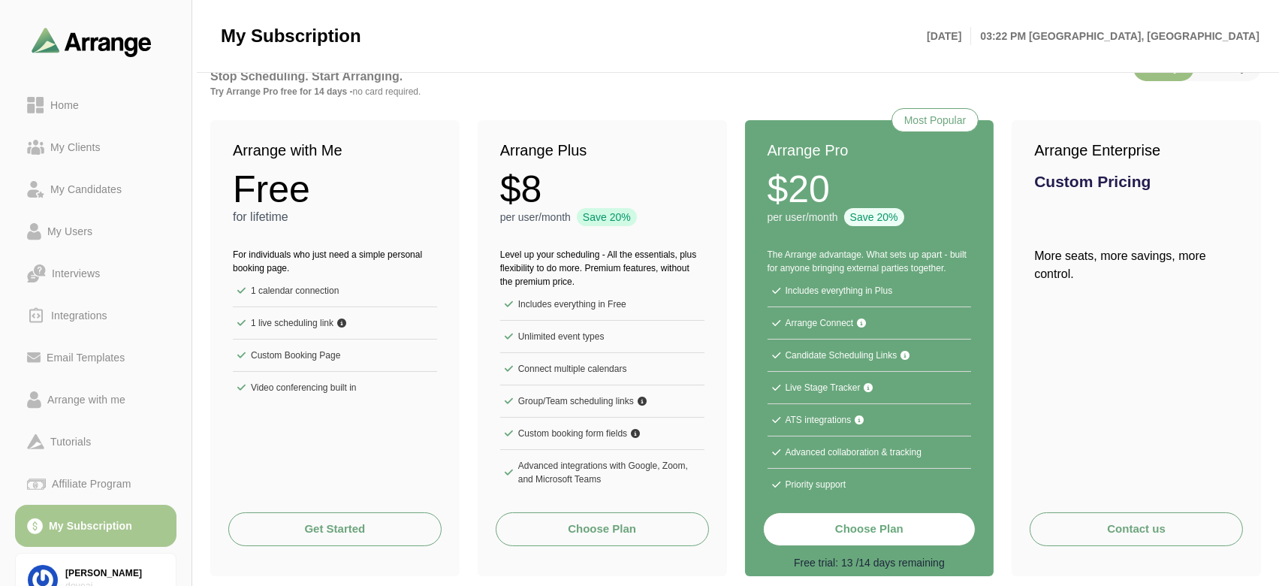
click at [1021, 544] on div "Contact us" at bounding box center [1135, 544] width 249 height 64
drag, startPoint x: 793, startPoint y: 560, endPoint x: 974, endPoint y: 562, distance: 181.0
click at [974, 562] on p "Free trial: 13 /14 days remaining" at bounding box center [869, 562] width 213 height 15
drag, startPoint x: 795, startPoint y: 561, endPoint x: 978, endPoint y: 556, distance: 183.3
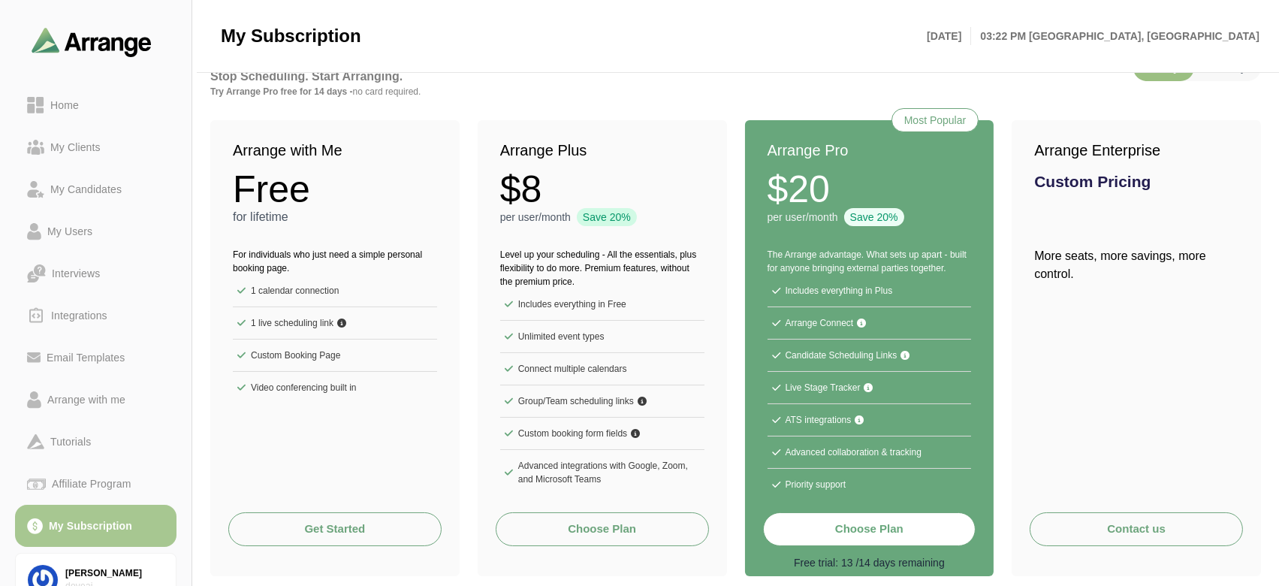
click at [978, 556] on div "Choose Plan Free trial: 13 /14 days remaining" at bounding box center [869, 542] width 249 height 67
drag, startPoint x: 794, startPoint y: 565, endPoint x: 974, endPoint y: 564, distance: 180.2
click at [974, 564] on p "Free trial: 13 /14 days remaining" at bounding box center [869, 562] width 213 height 15
click at [971, 562] on p "Free trial: 13 /14 days remaining" at bounding box center [869, 562] width 213 height 15
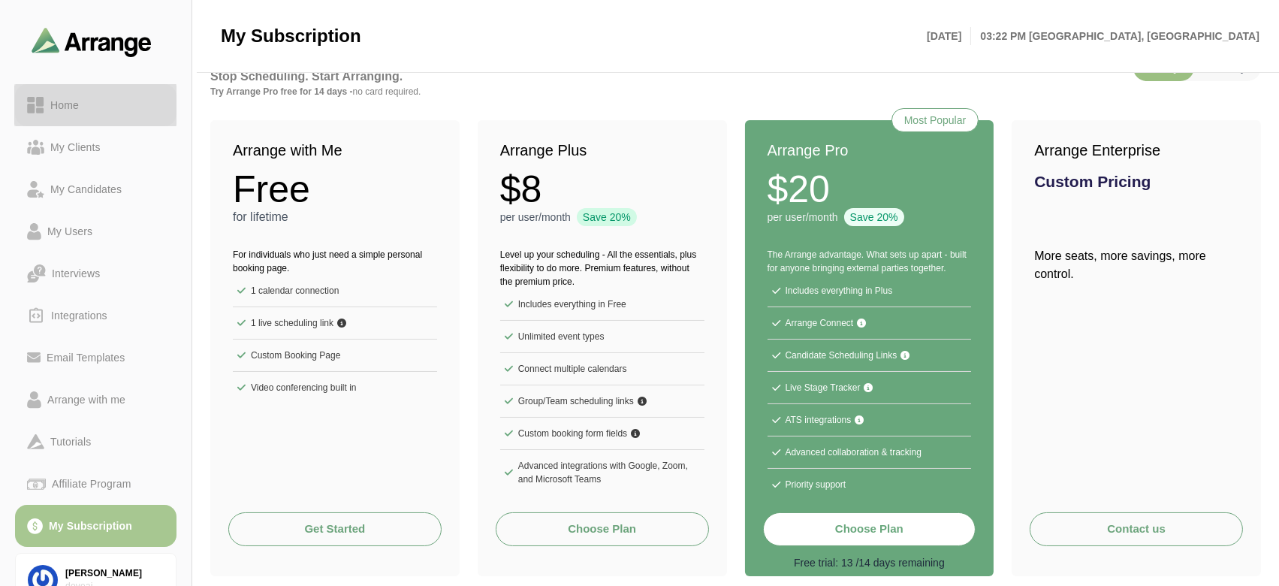
click at [70, 116] on link "Home" at bounding box center [95, 105] width 161 height 42
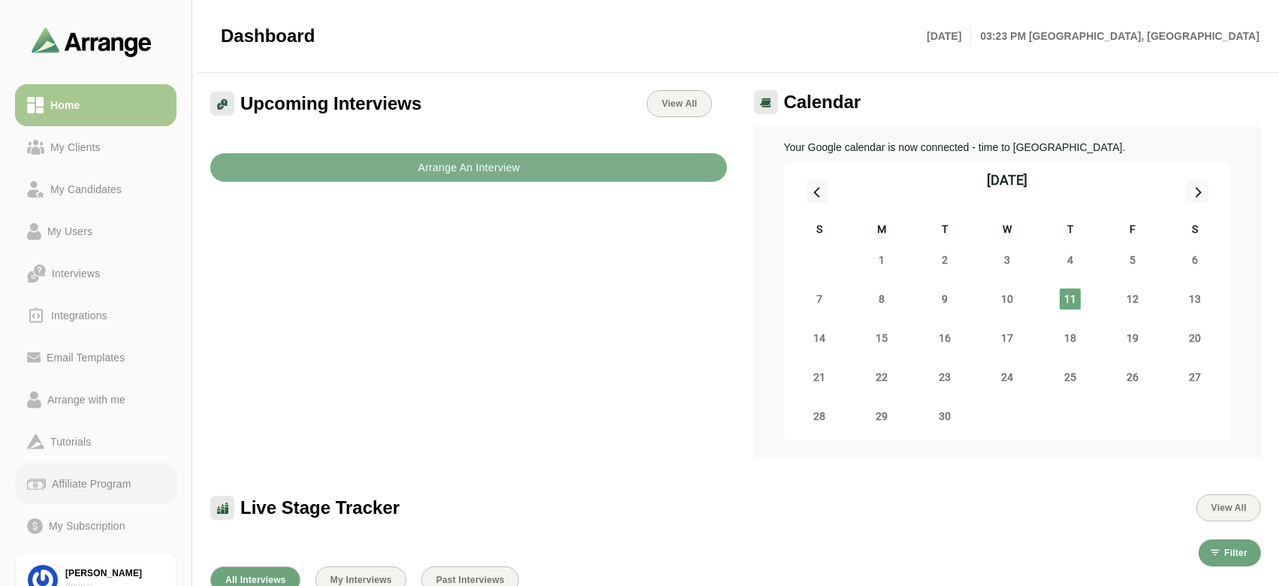
scroll to position [67, 0]
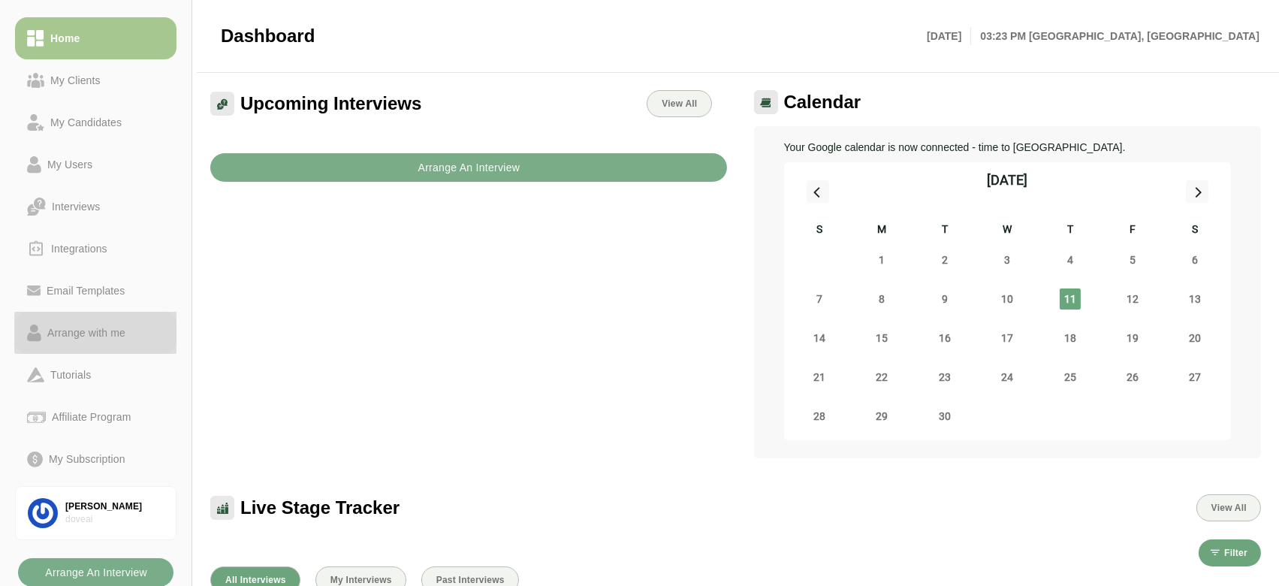
click at [59, 334] on div "Arrange with me" at bounding box center [86, 333] width 90 height 18
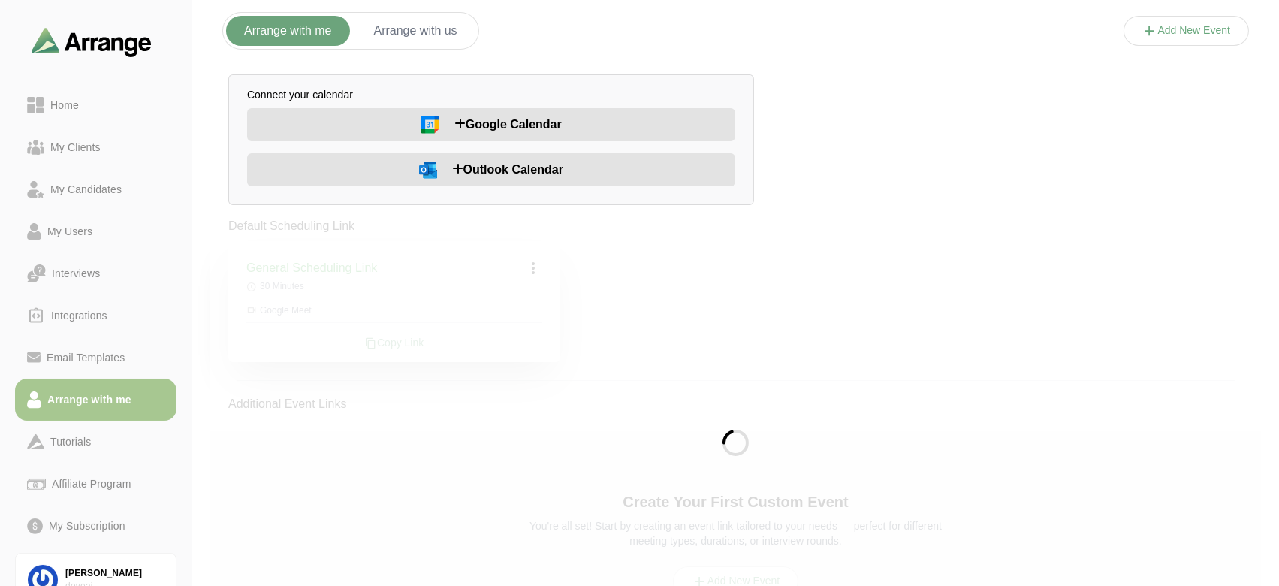
click at [1172, 38] on button "Add New Event" at bounding box center [1186, 31] width 126 height 30
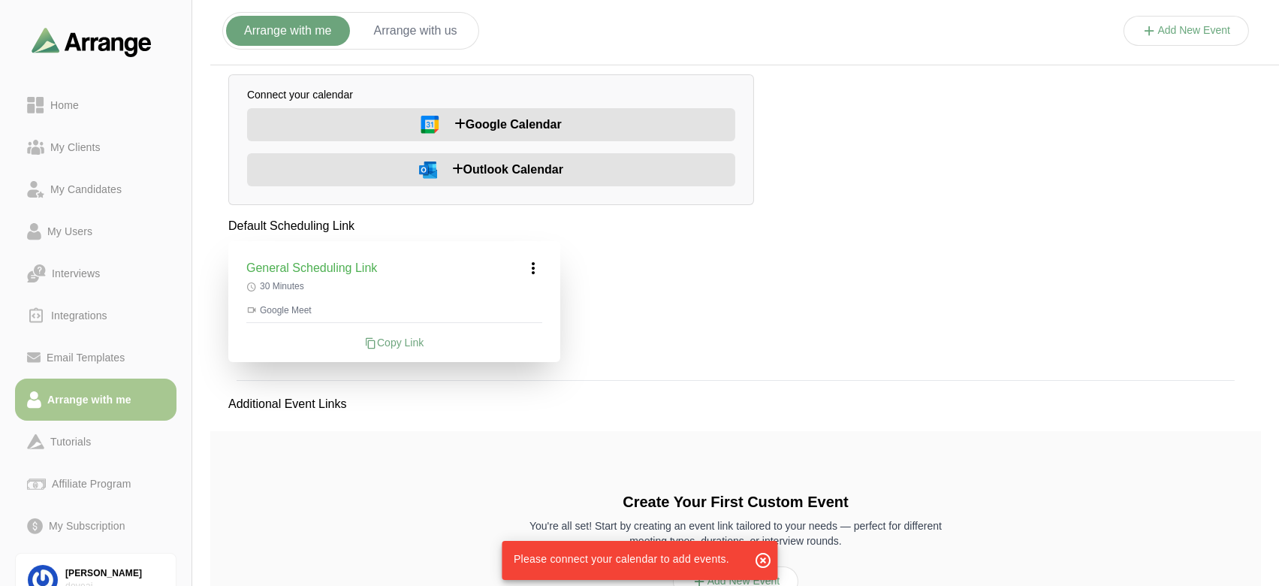
click at [511, 128] on span "Google Calendar" at bounding box center [507, 125] width 107 height 18
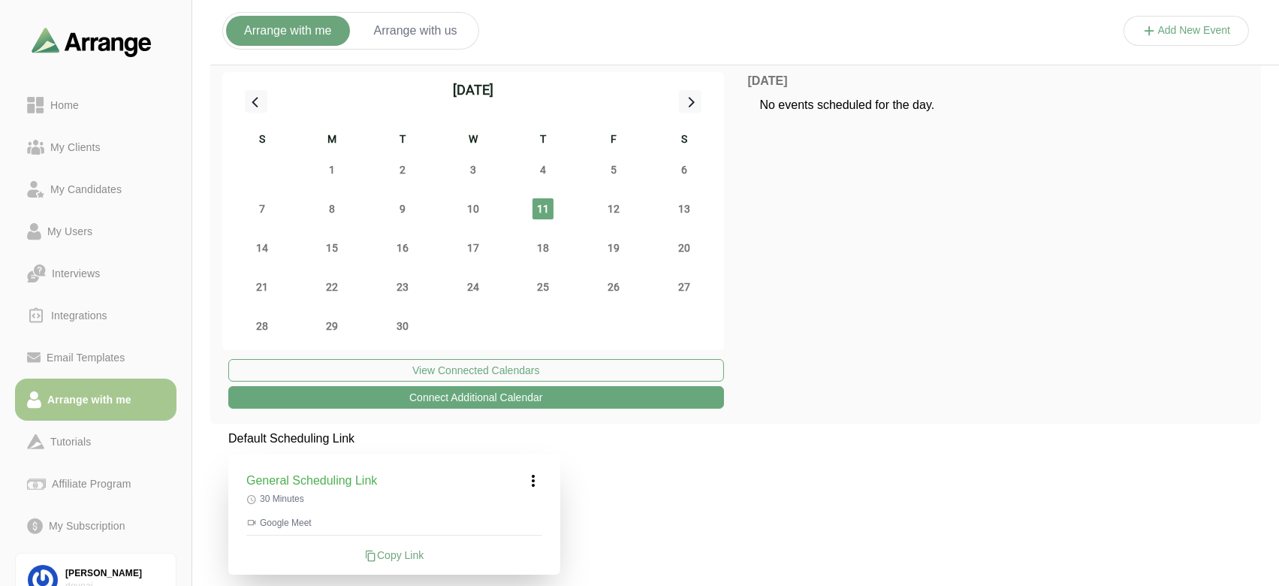
click at [1177, 15] on div "Arrange with me Arrange with us Add New Event" at bounding box center [849, 31] width 1279 height 68
click at [1180, 30] on button "Add New Event" at bounding box center [1186, 31] width 126 height 30
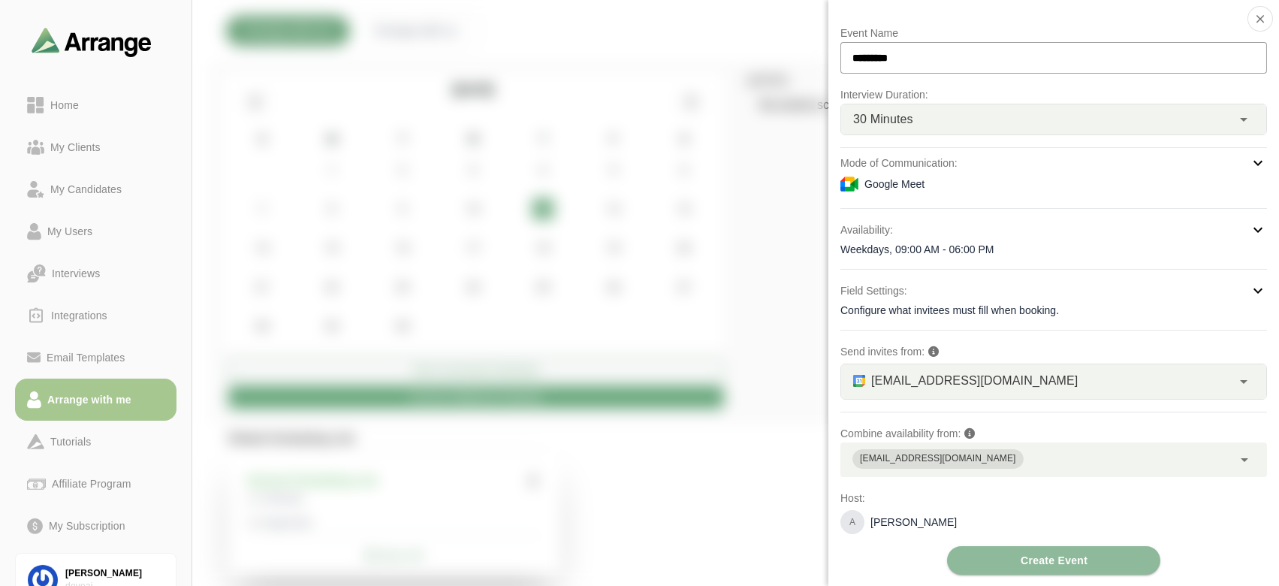
click at [1048, 293] on div "Field Settings:" at bounding box center [1053, 291] width 426 height 18
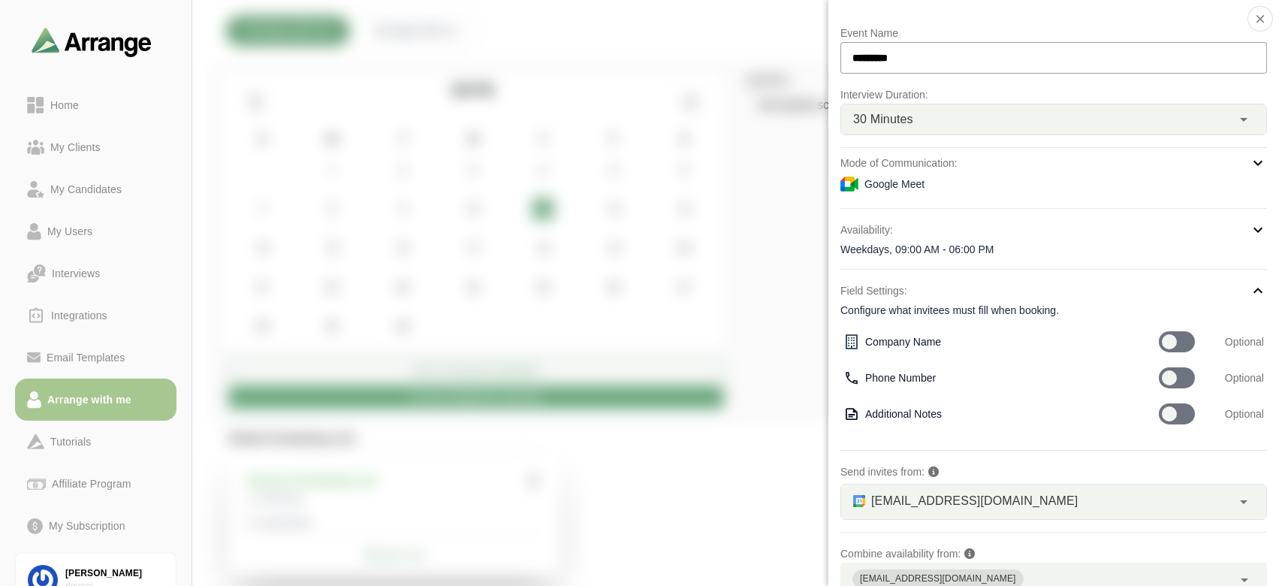
click at [1117, 176] on div "Google Meet" at bounding box center [1053, 184] width 426 height 18
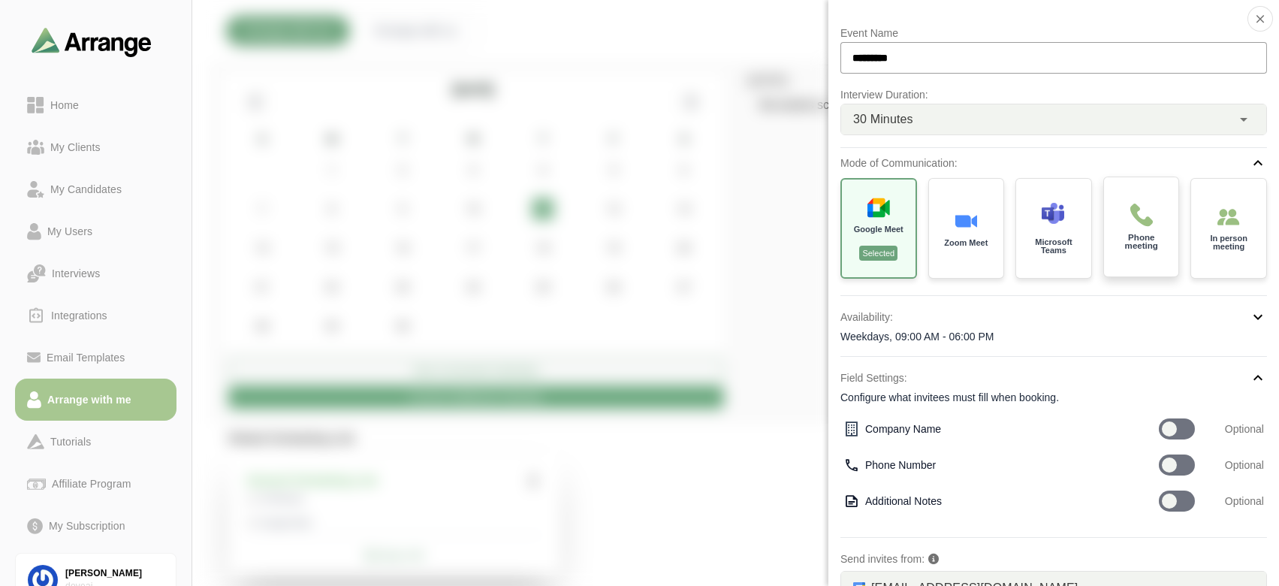
click at [1153, 225] on div "Phone meeting" at bounding box center [1141, 227] width 79 height 104
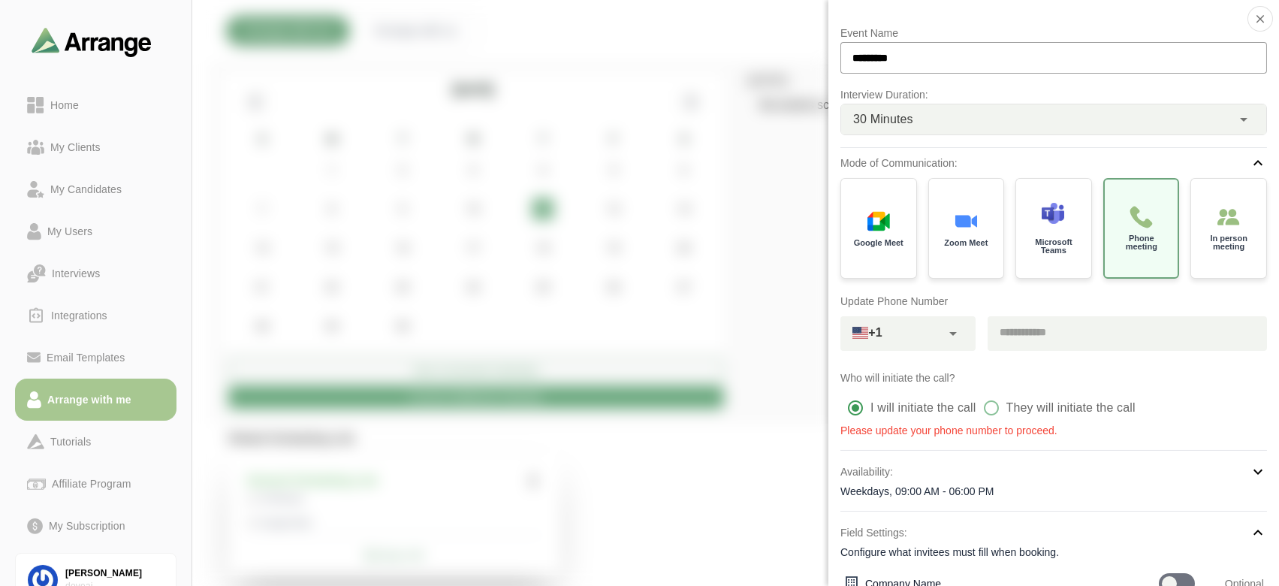
click at [954, 334] on icon at bounding box center [953, 333] width 18 height 18
type input "**********"
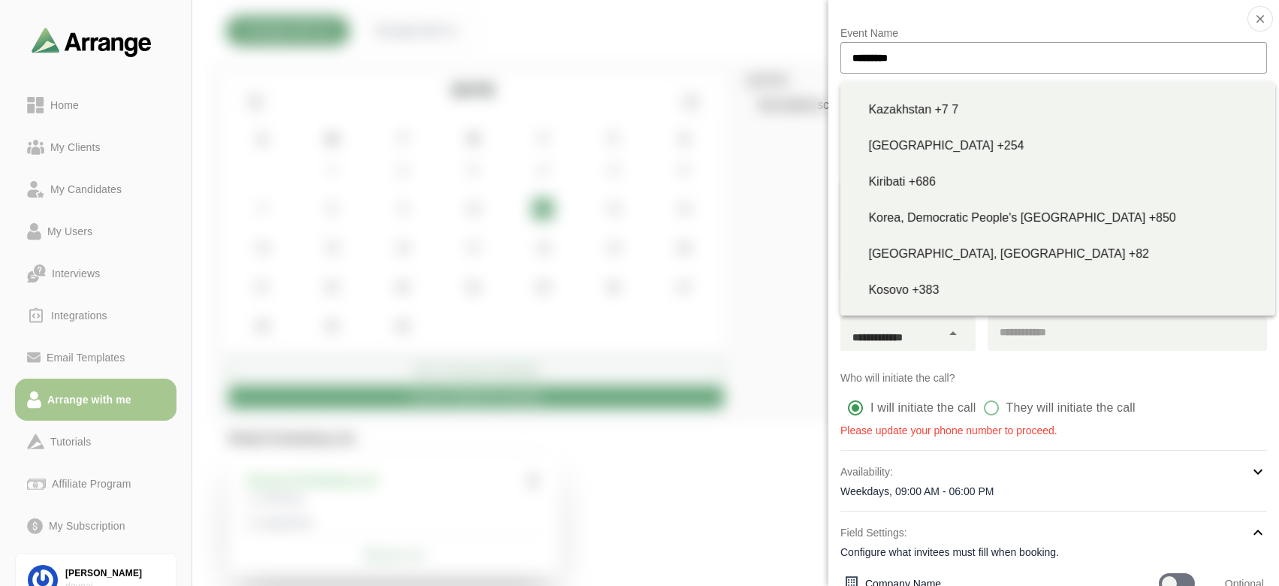
scroll to position [3929, 0]
click at [1123, 46] on div at bounding box center [1186, 46] width 126 height 0
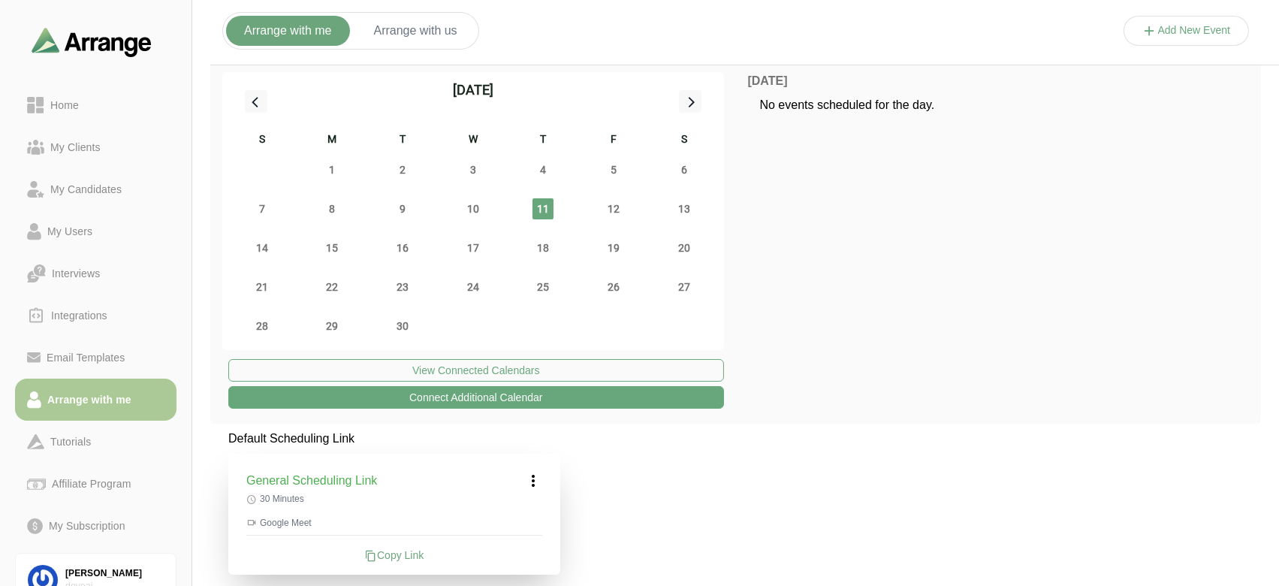
scroll to position [67, 0]
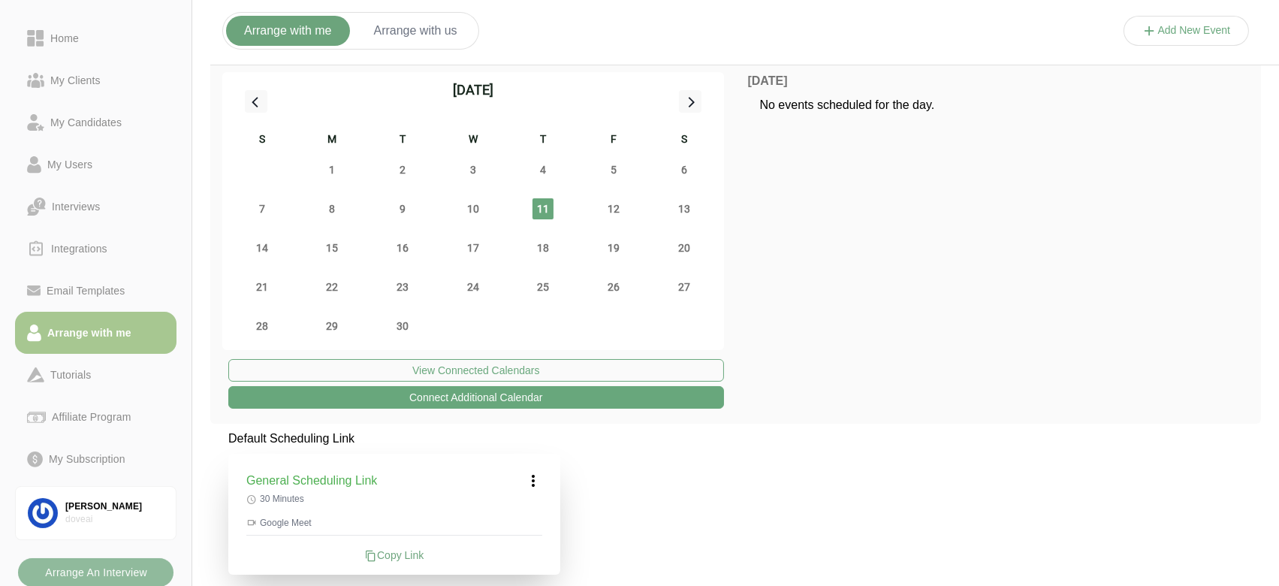
click at [83, 572] on b "Arrange An Interview" at bounding box center [95, 572] width 103 height 29
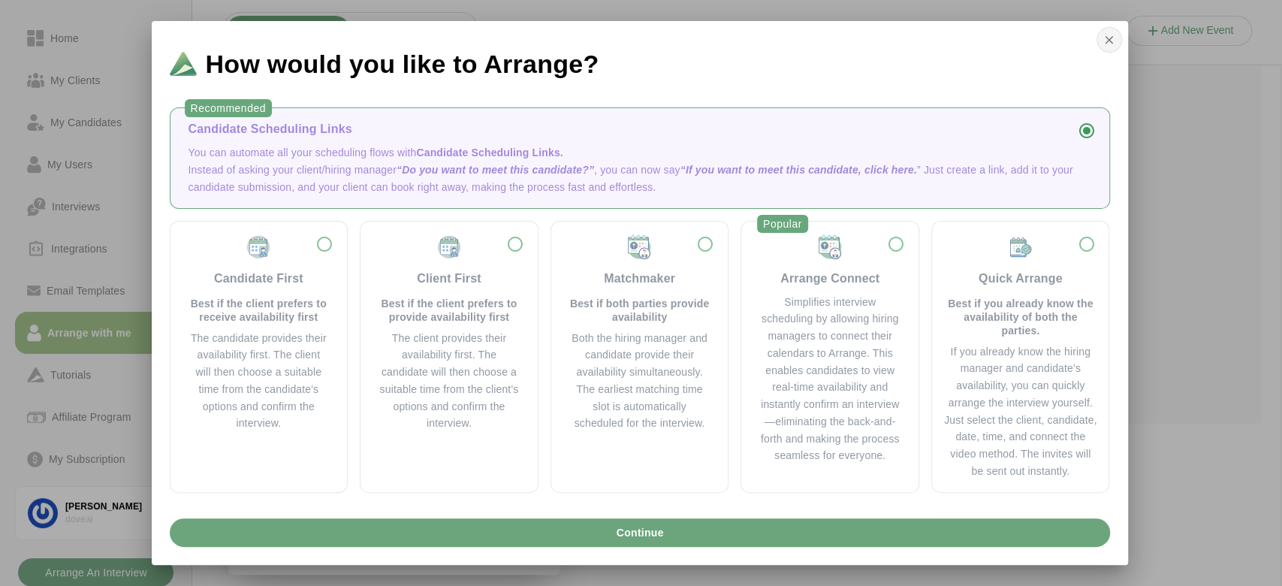
click at [1108, 39] on icon "button" at bounding box center [1109, 40] width 14 height 14
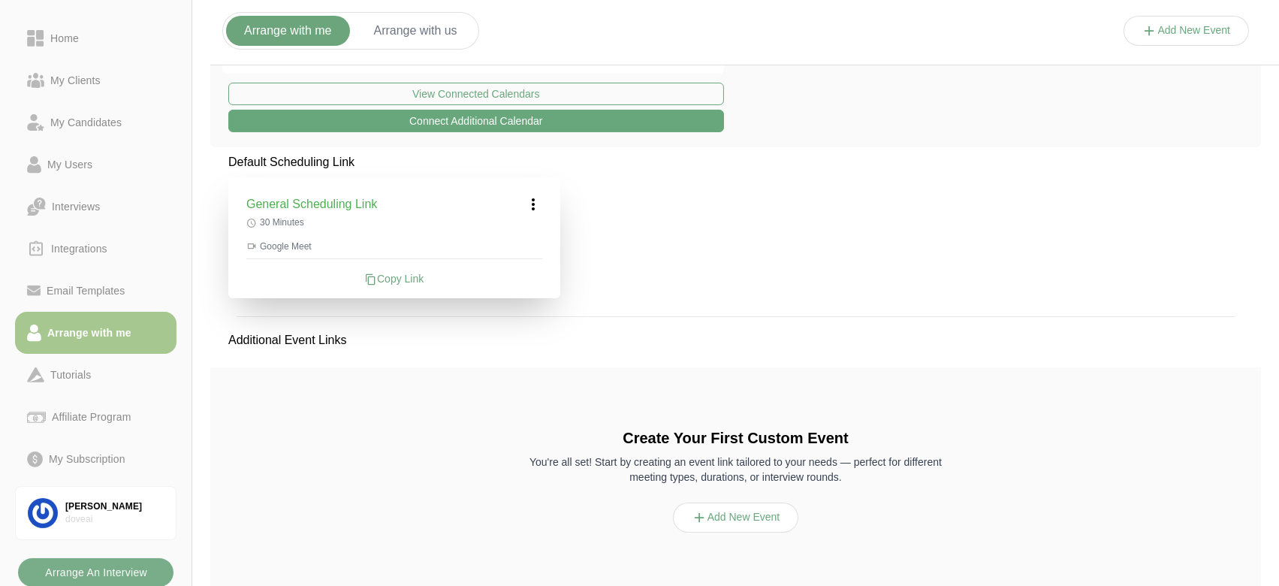
scroll to position [282, 0]
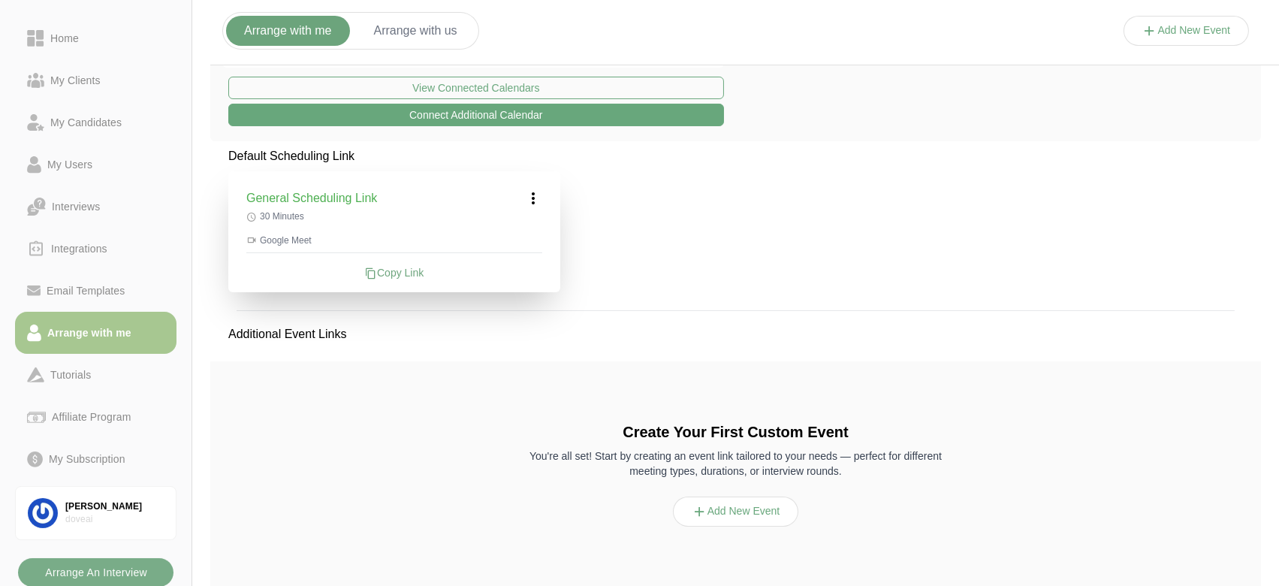
click at [535, 193] on icon at bounding box center [533, 198] width 18 height 18
click at [423, 269] on div "Copy Link" at bounding box center [394, 272] width 296 height 15
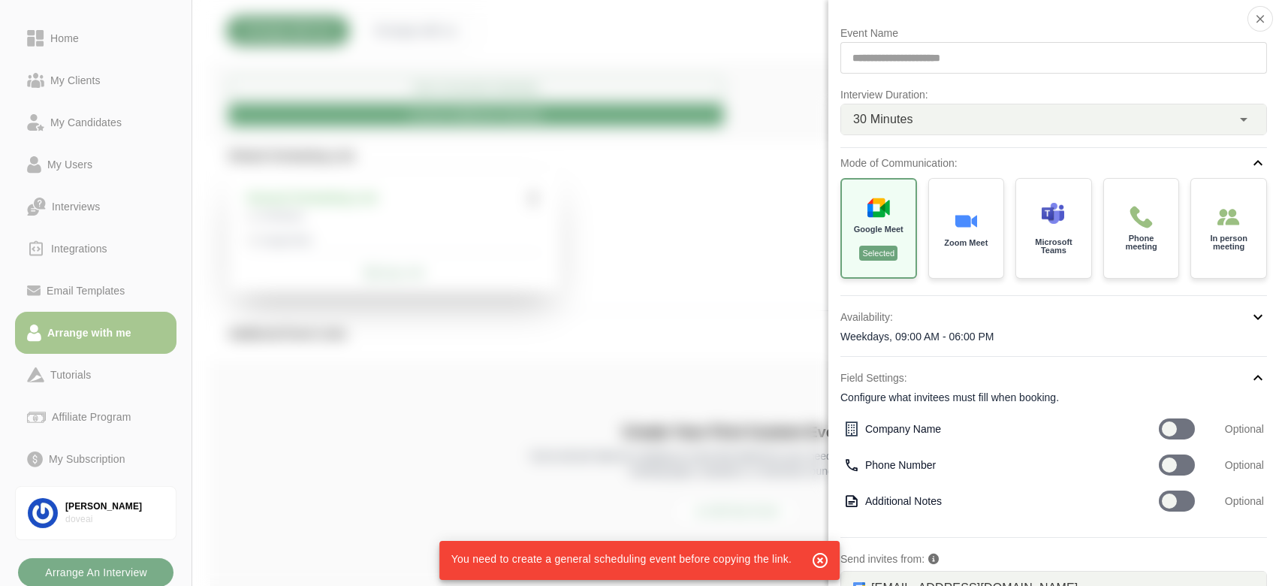
click at [936, 113] on div "30 Minutes **" at bounding box center [1036, 119] width 390 height 30
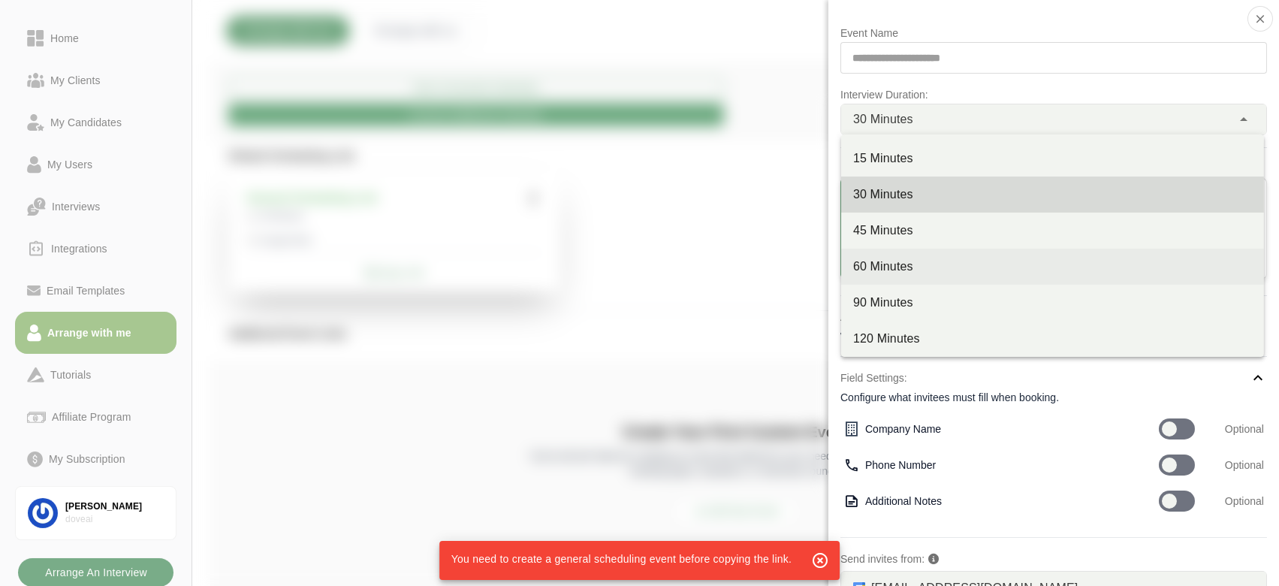
click at [937, 258] on div "60 Minutes" at bounding box center [1052, 267] width 399 height 18
type input "**"
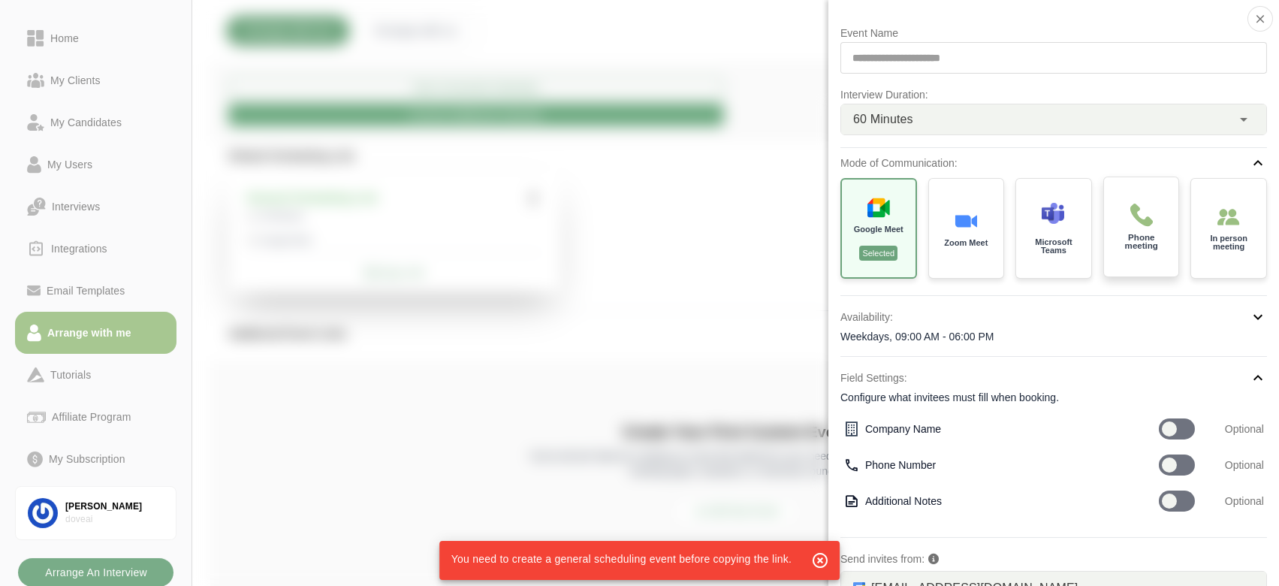
click at [1138, 234] on p "Phone meeting" at bounding box center [1140, 242] width 53 height 17
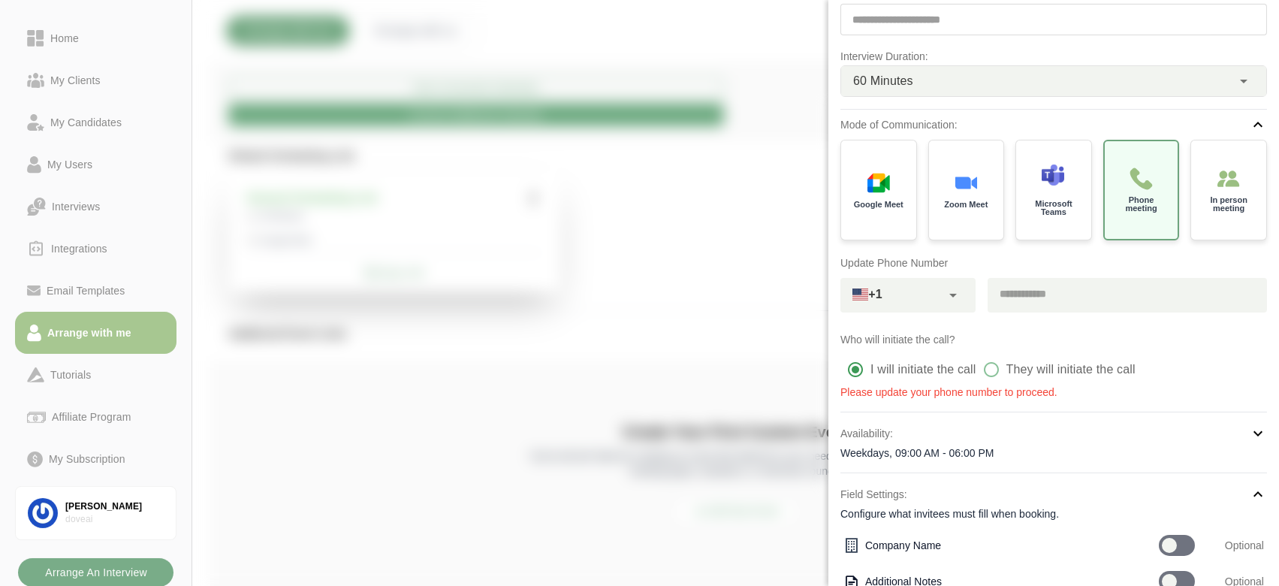
scroll to position [31, 0]
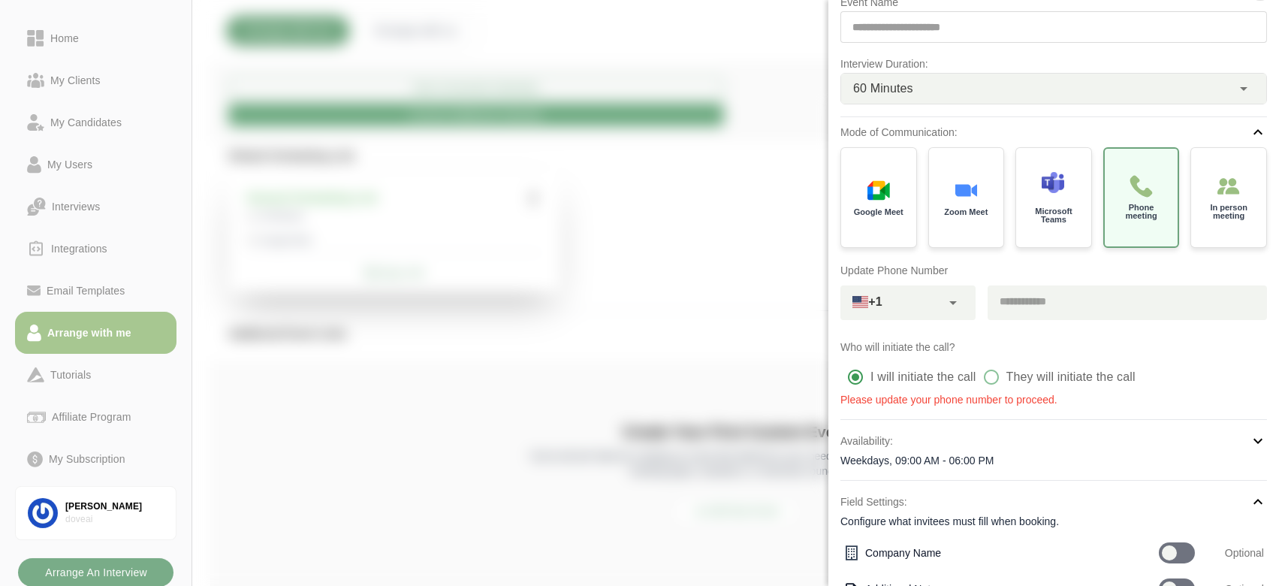
click at [1026, 306] on input "tel" at bounding box center [1120, 301] width 266 height 32
click at [947, 306] on icon at bounding box center [953, 303] width 18 height 18
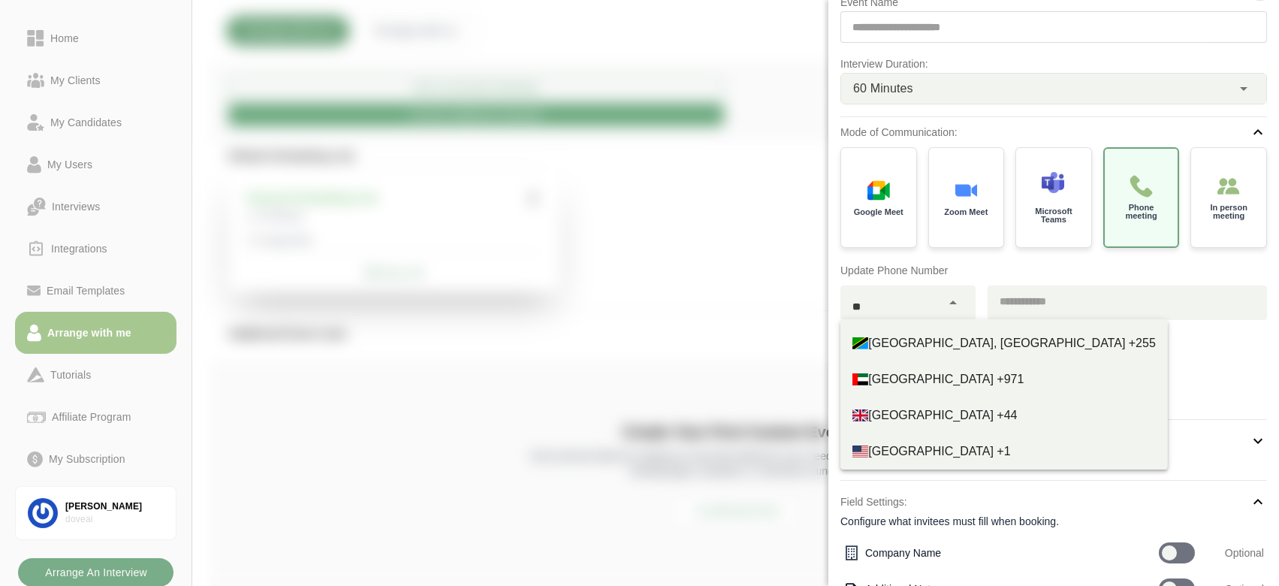
type input "*"
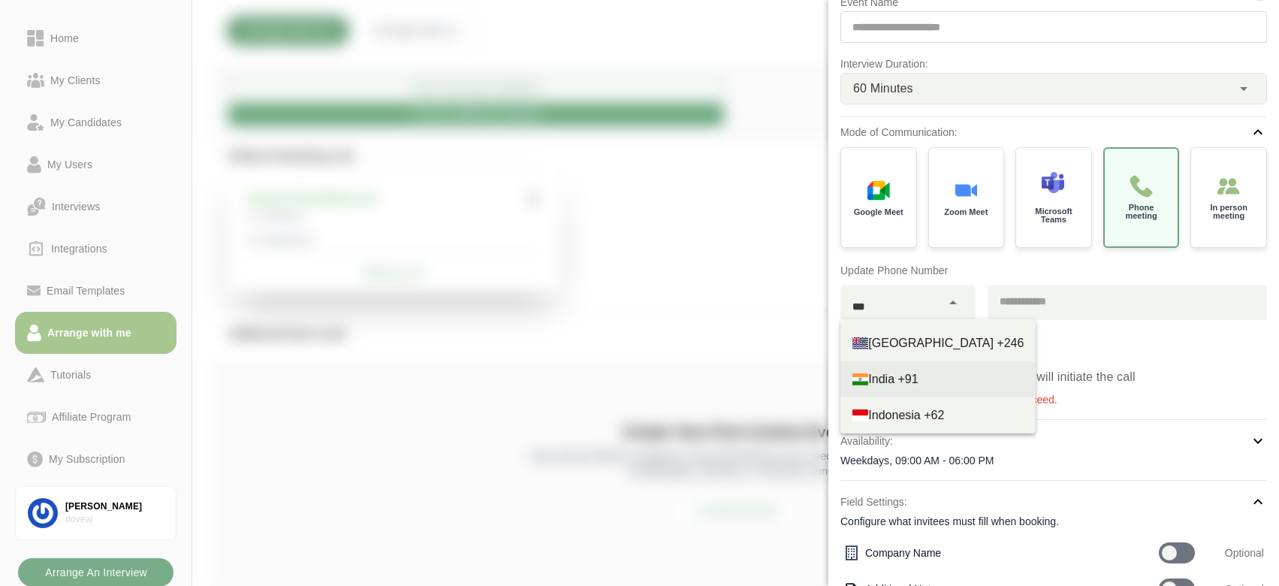
click at [942, 381] on div "India +91" at bounding box center [937, 379] width 171 height 18
type input "***"
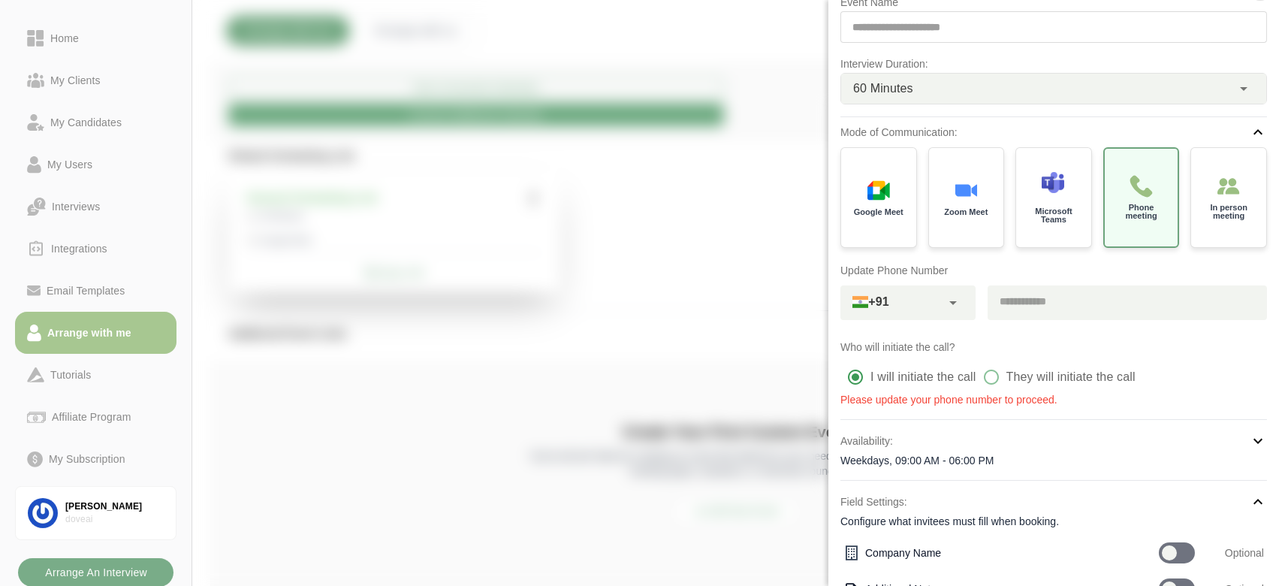
click at [1054, 311] on input "tel" at bounding box center [1120, 301] width 266 height 32
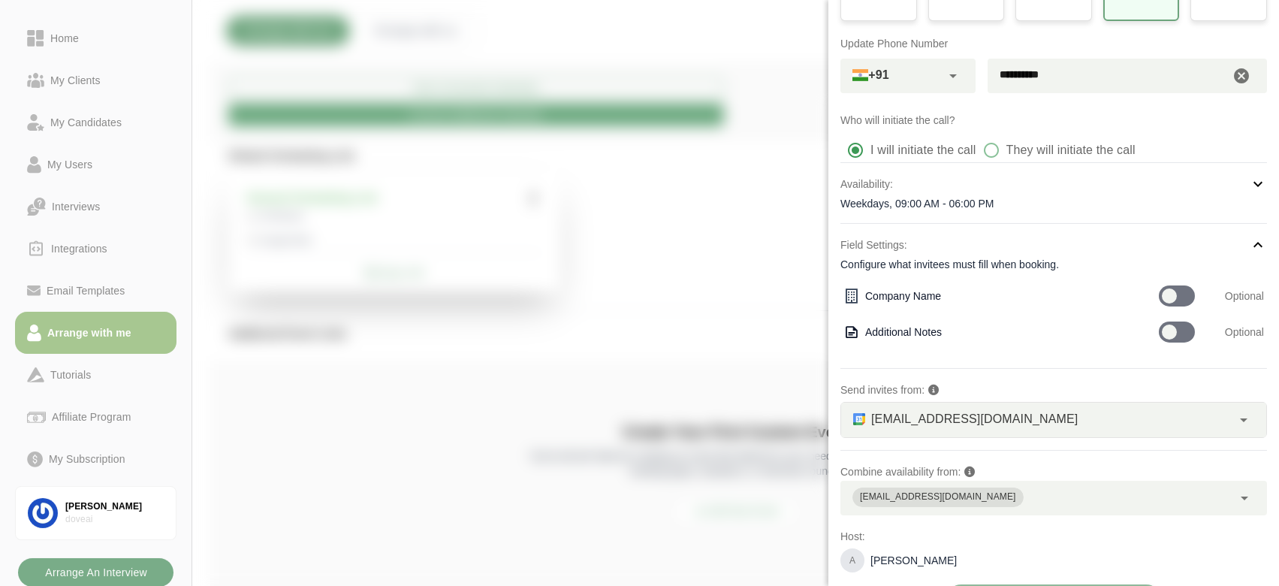
scroll to position [295, 0]
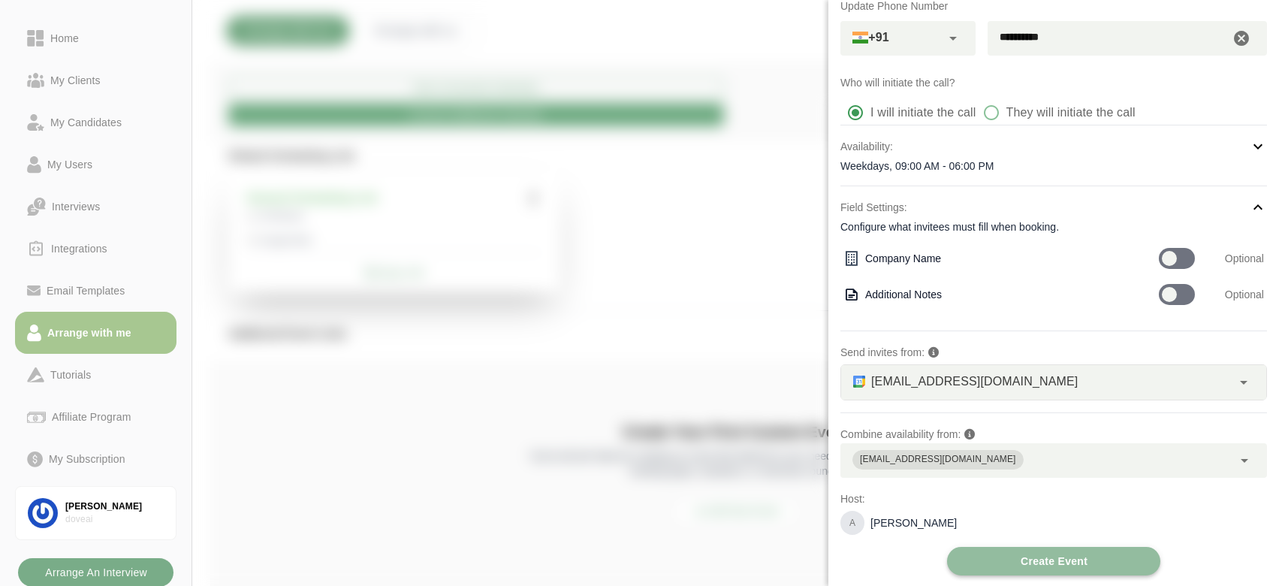
type input "**********"
click at [1042, 571] on span "Create Event" at bounding box center [1054, 561] width 68 height 29
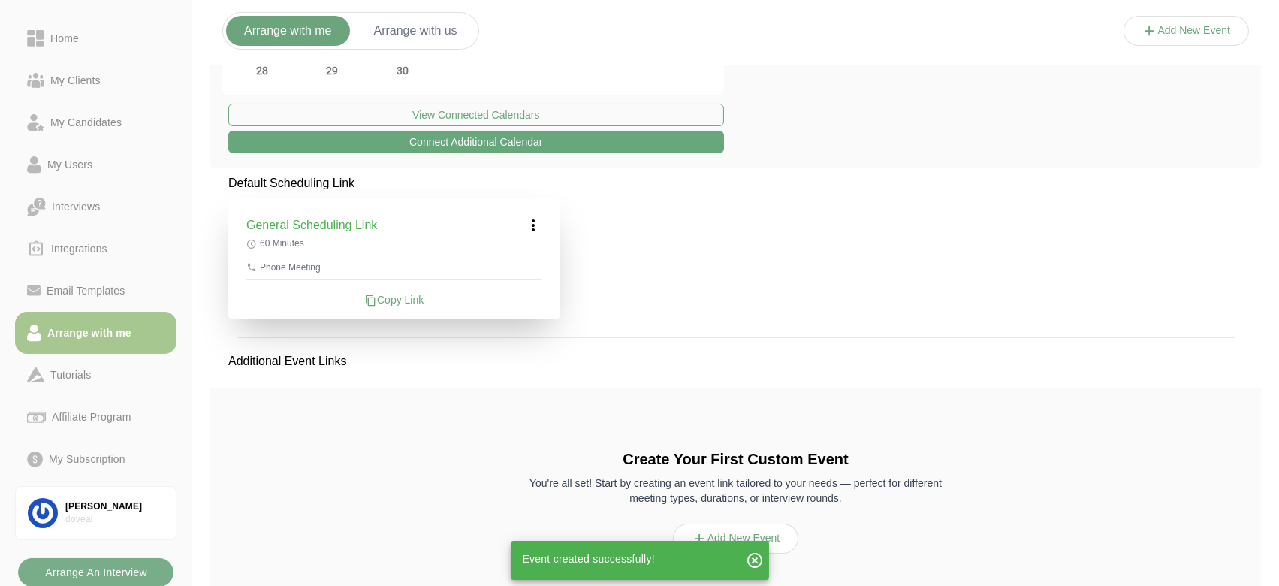
scroll to position [253, 0]
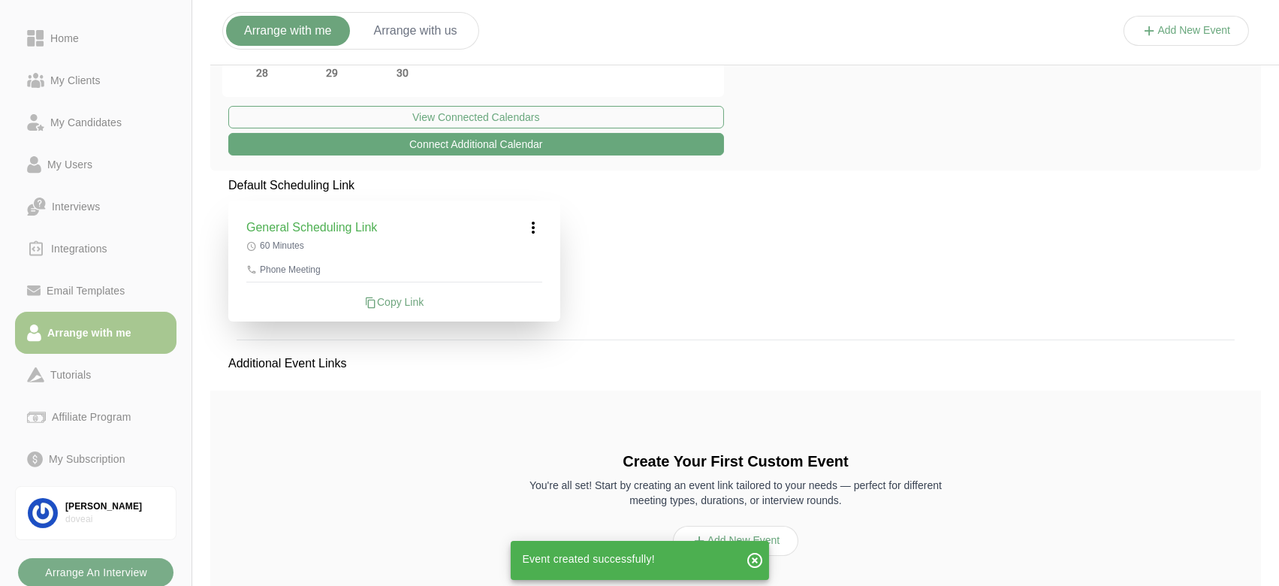
click at [385, 307] on div "Copy Link" at bounding box center [394, 301] width 296 height 15
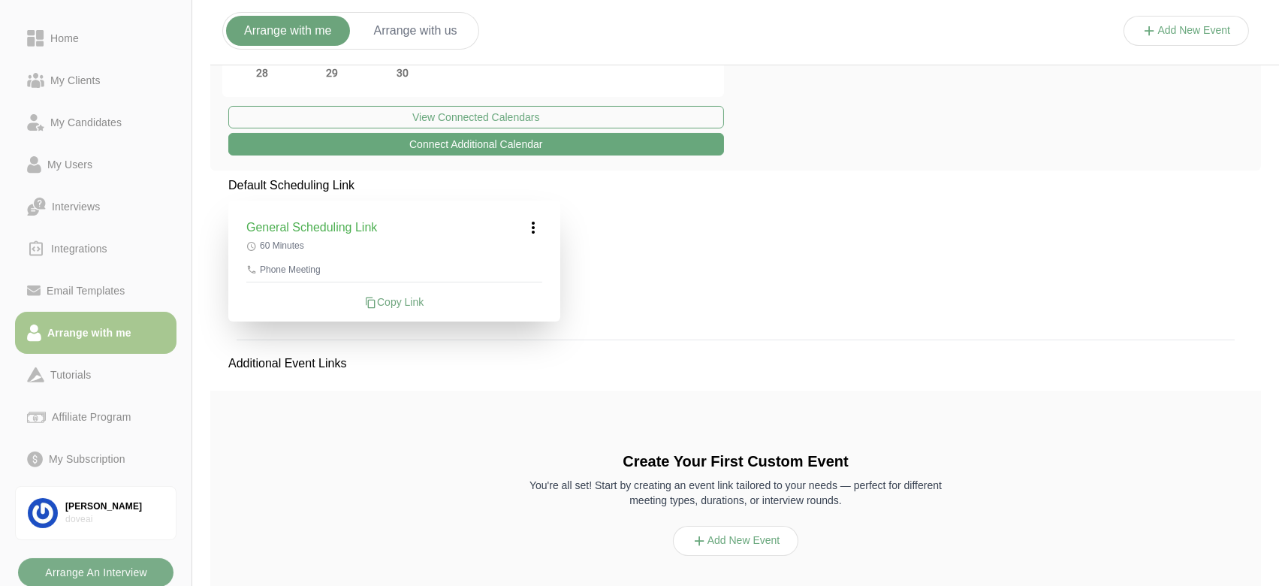
click at [723, 535] on button "Add New Event" at bounding box center [736, 541] width 126 height 30
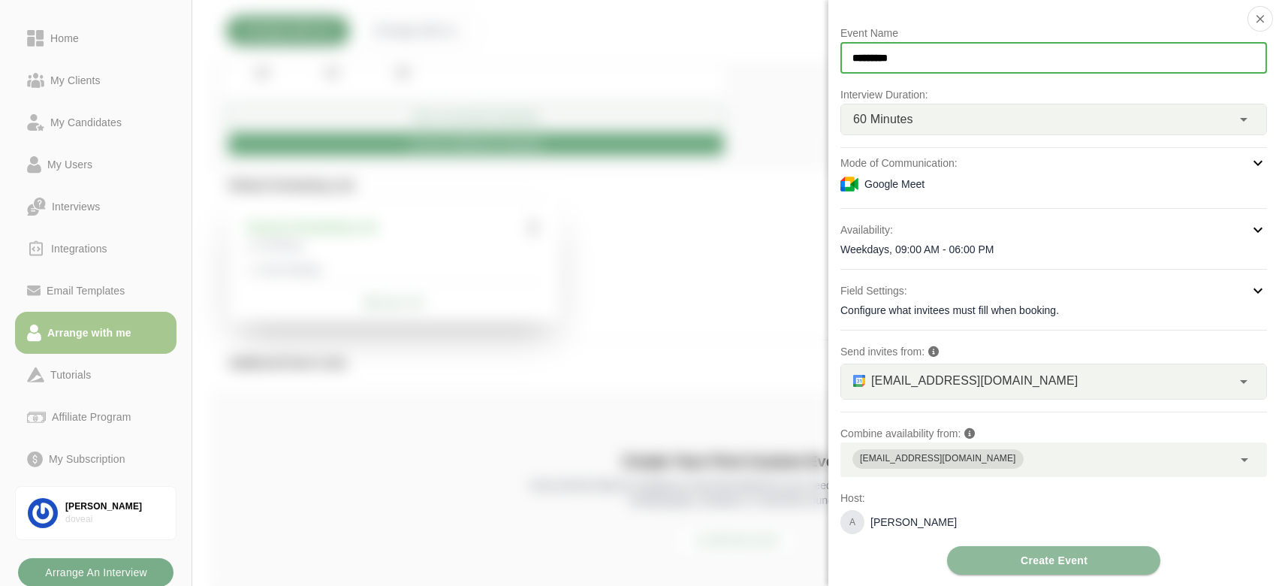
drag, startPoint x: 941, startPoint y: 71, endPoint x: 847, endPoint y: 66, distance: 94.0
click at [847, 66] on input "*********" at bounding box center [1053, 58] width 426 height 32
click at [1254, 20] on icon "button" at bounding box center [1260, 19] width 14 height 14
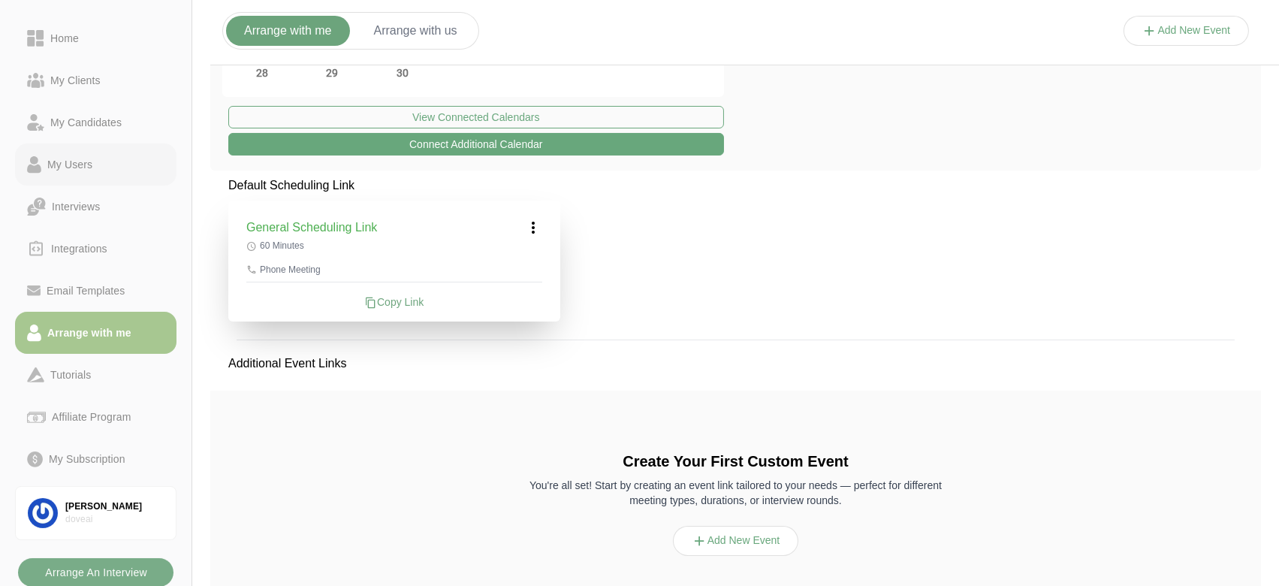
scroll to position [0, 0]
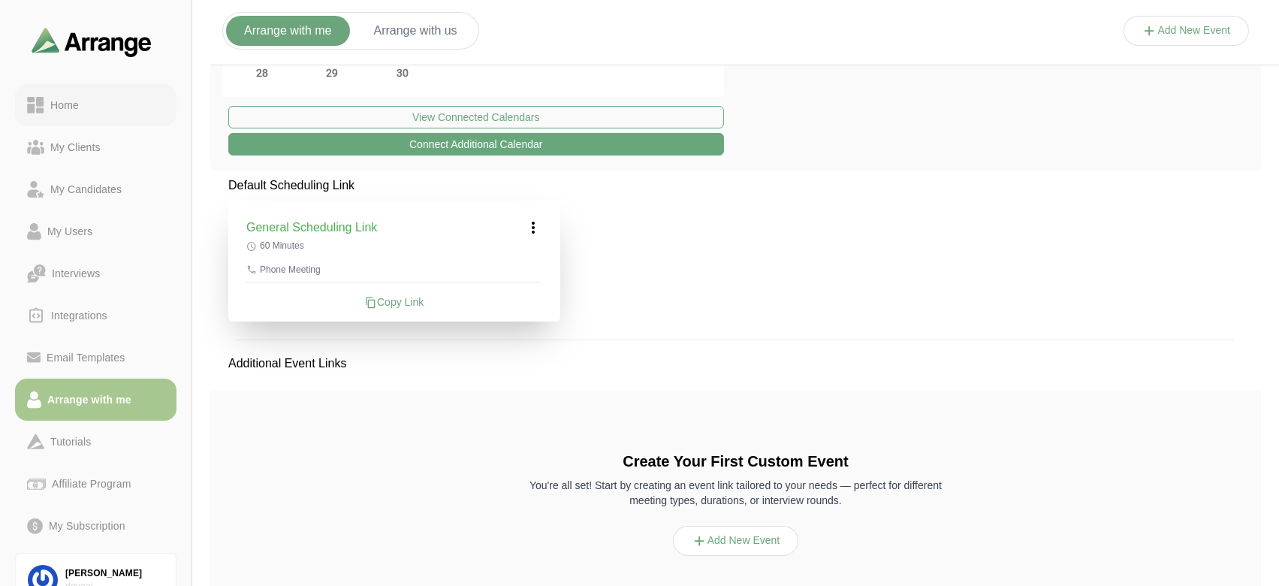
click at [59, 116] on link "Home" at bounding box center [95, 105] width 161 height 42
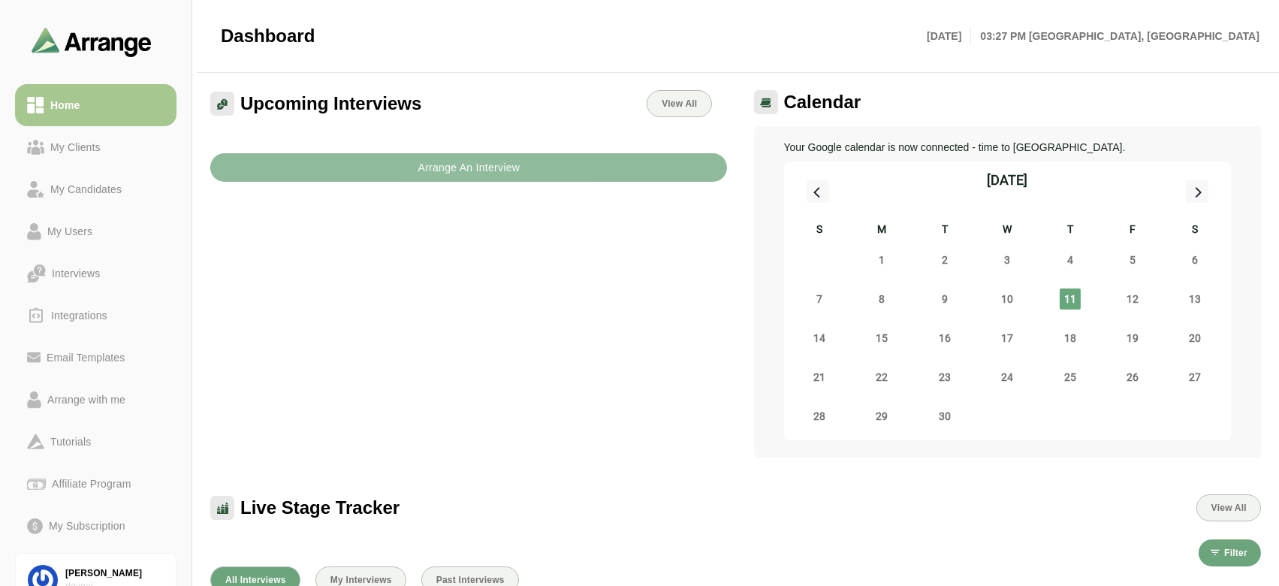
click at [372, 173] on button "Arrange An Interview" at bounding box center [468, 167] width 517 height 29
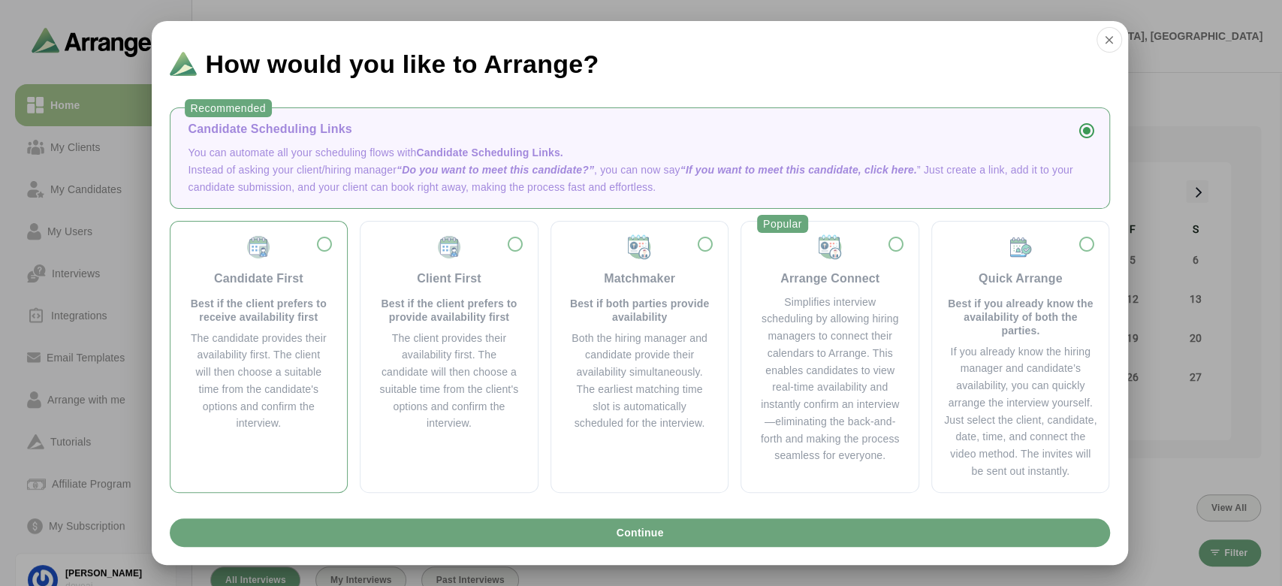
click at [228, 322] on p "Best if the client prefers to receive availability first" at bounding box center [258, 310] width 141 height 27
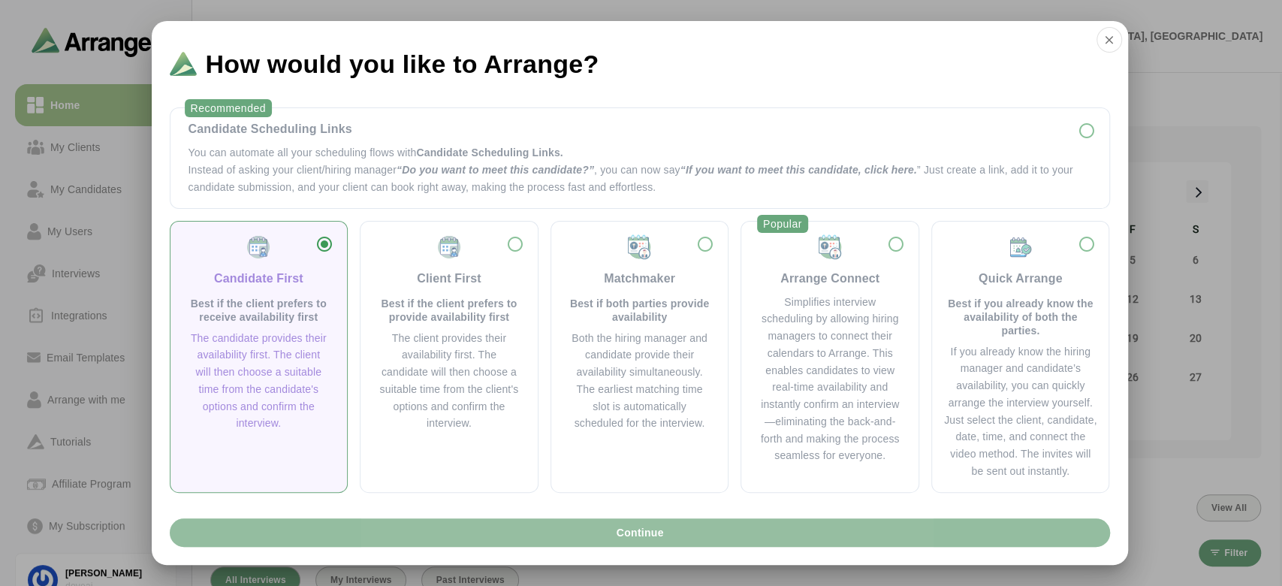
click at [633, 537] on span "Continue" at bounding box center [639, 532] width 48 height 29
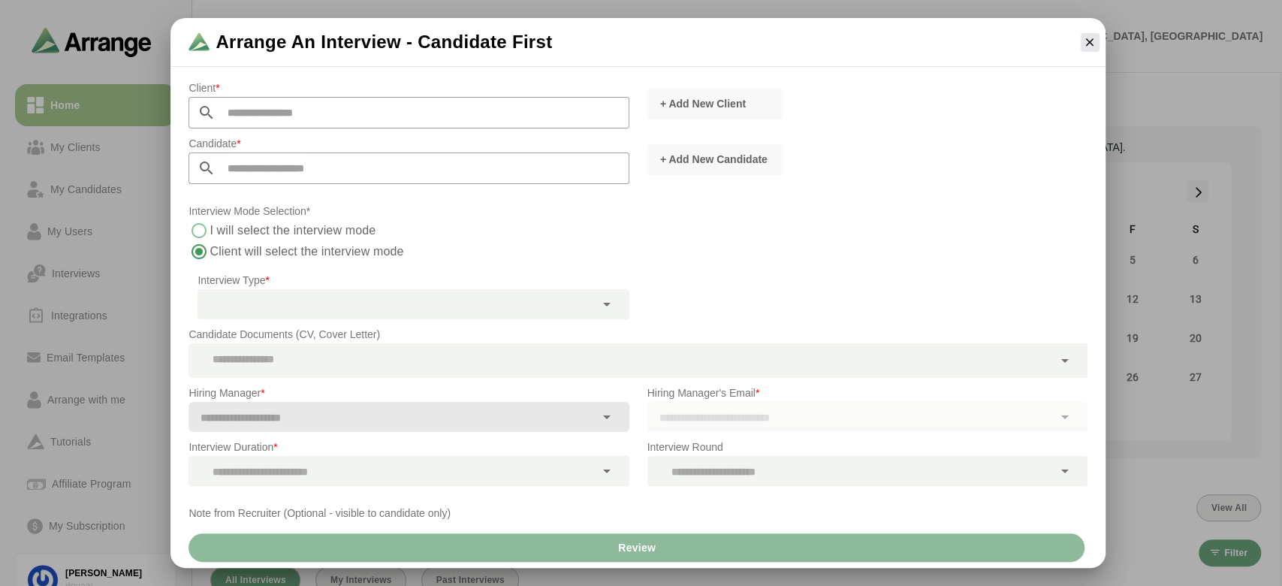
click at [227, 98] on input "text" at bounding box center [422, 113] width 413 height 32
click at [244, 146] on p "Candidate *" at bounding box center [408, 143] width 440 height 18
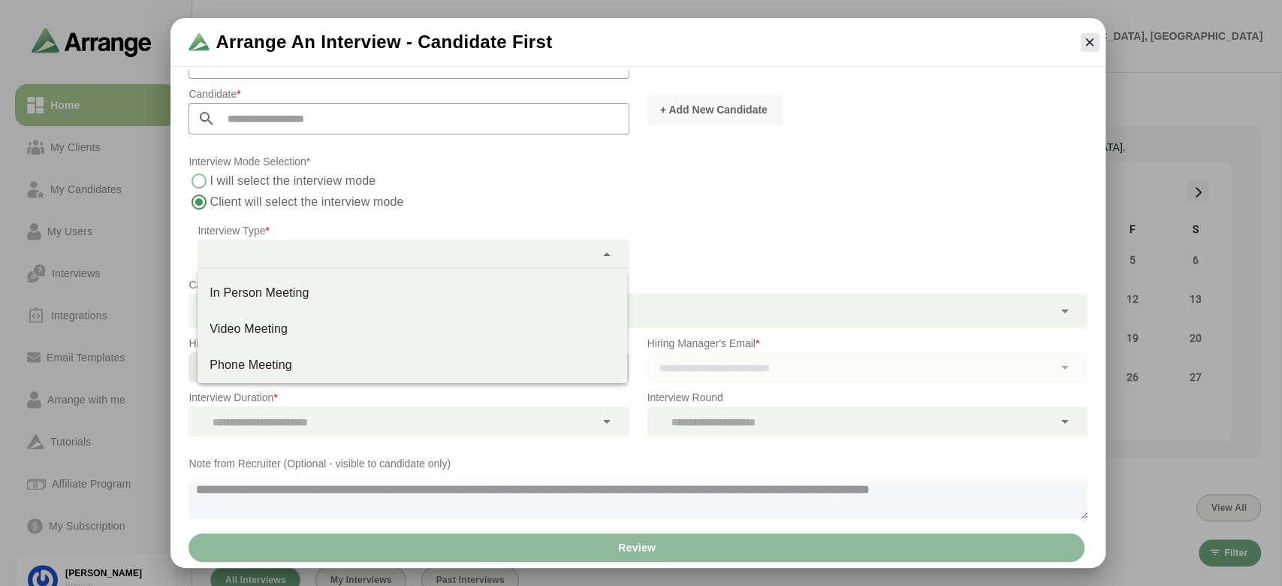
click at [240, 263] on div at bounding box center [395, 255] width 396 height 30
click at [248, 296] on div "In Person Meeting" at bounding box center [411, 293] width 405 height 18
type input "********"
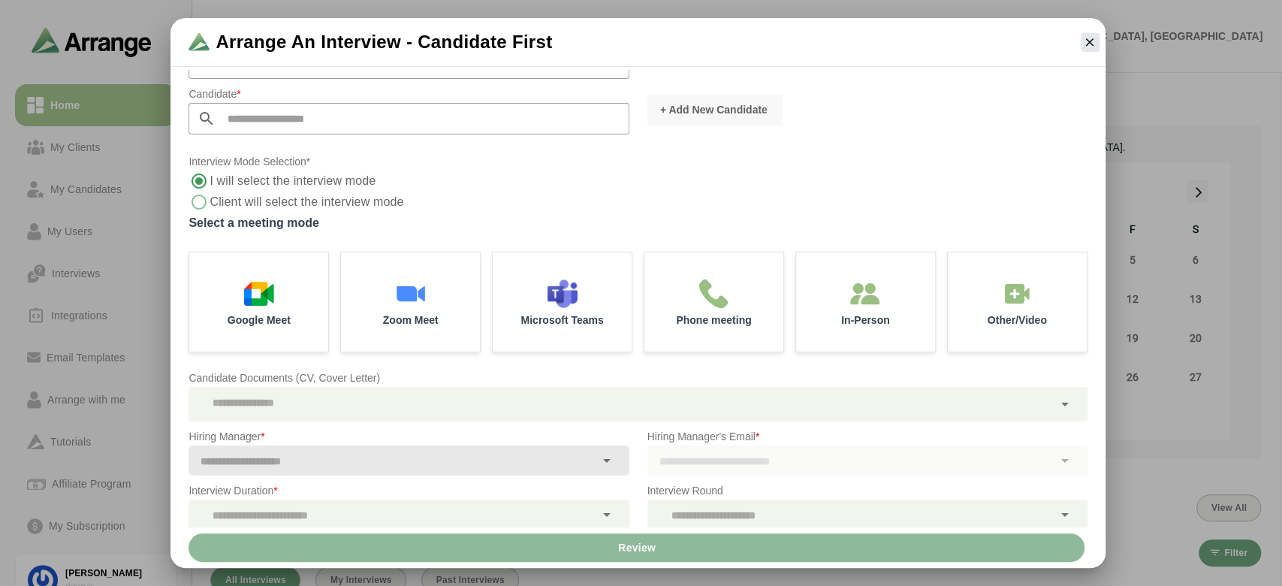
click at [862, 330] on div "In-Person" at bounding box center [865, 301] width 139 height 99
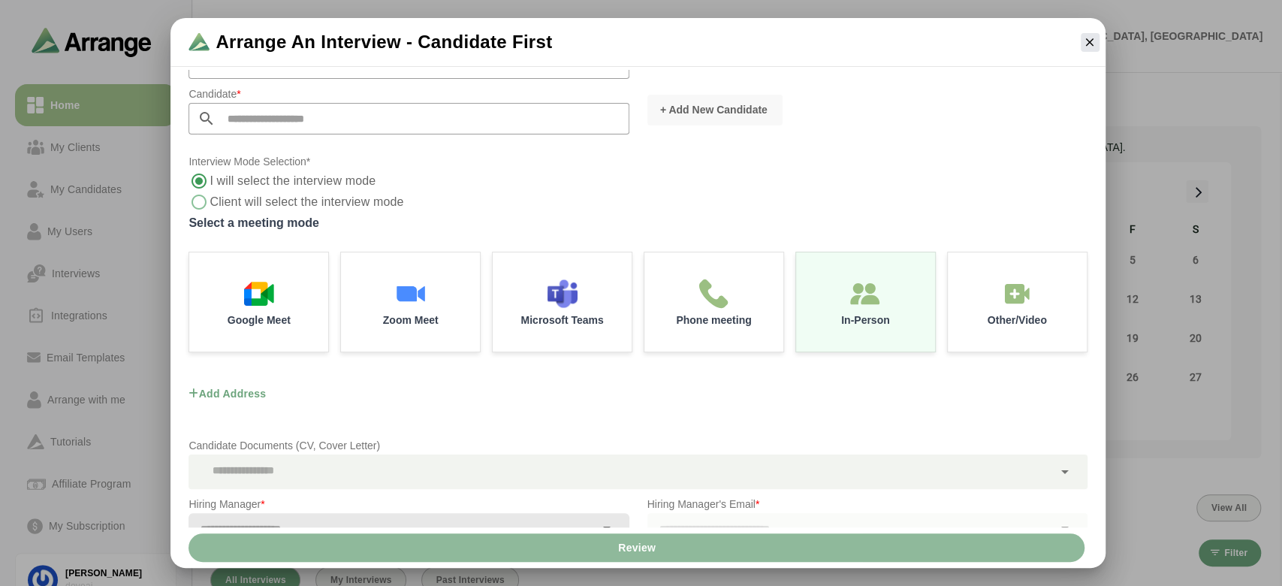
scroll to position [210, 0]
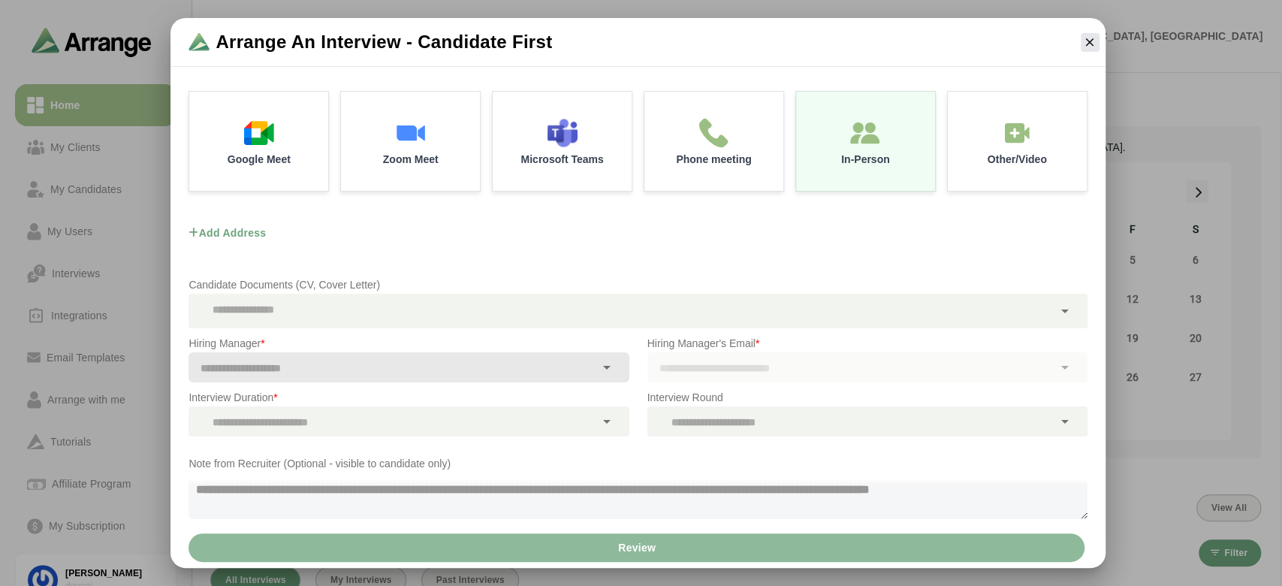
click at [244, 231] on button "Add address" at bounding box center [226, 233] width 77 height 44
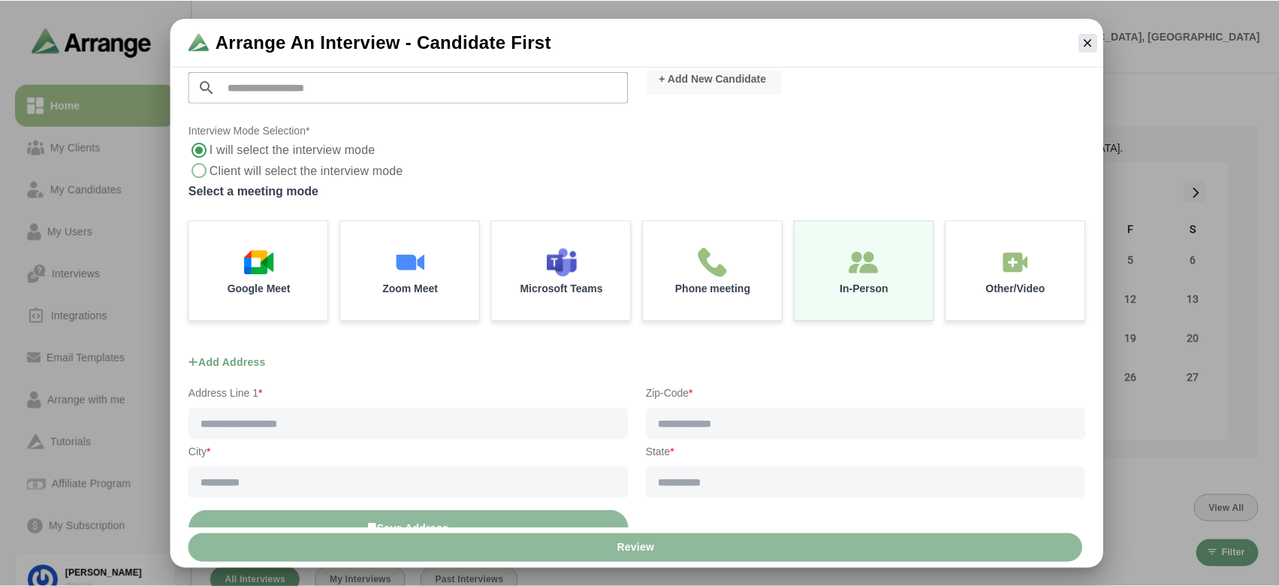
scroll to position [0, 0]
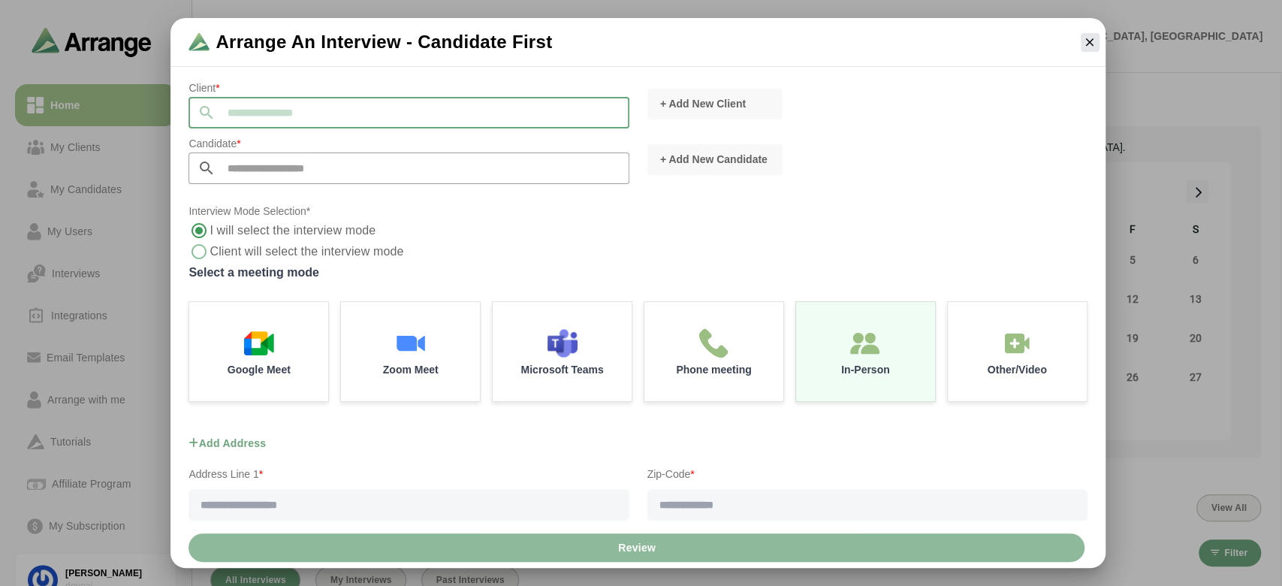
click at [258, 115] on input "text" at bounding box center [422, 113] width 413 height 32
click at [1092, 45] on icon "button" at bounding box center [1090, 42] width 14 height 14
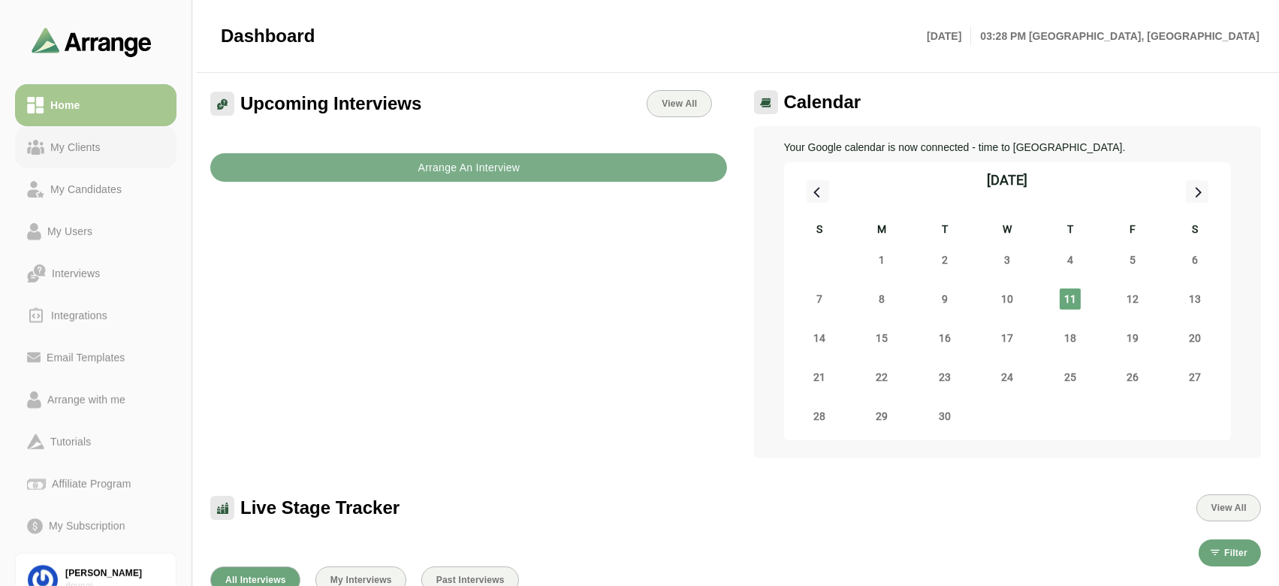
click at [78, 138] on div "My Clients" at bounding box center [75, 147] width 62 height 18
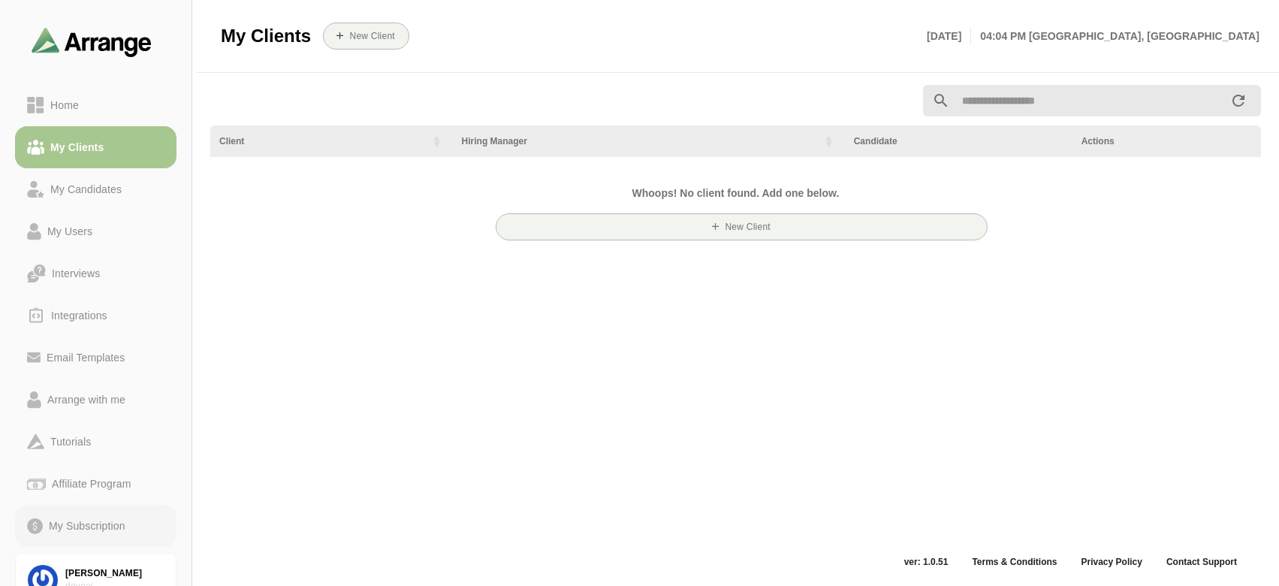
scroll to position [67, 0]
